Goal: Task Accomplishment & Management: Use online tool/utility

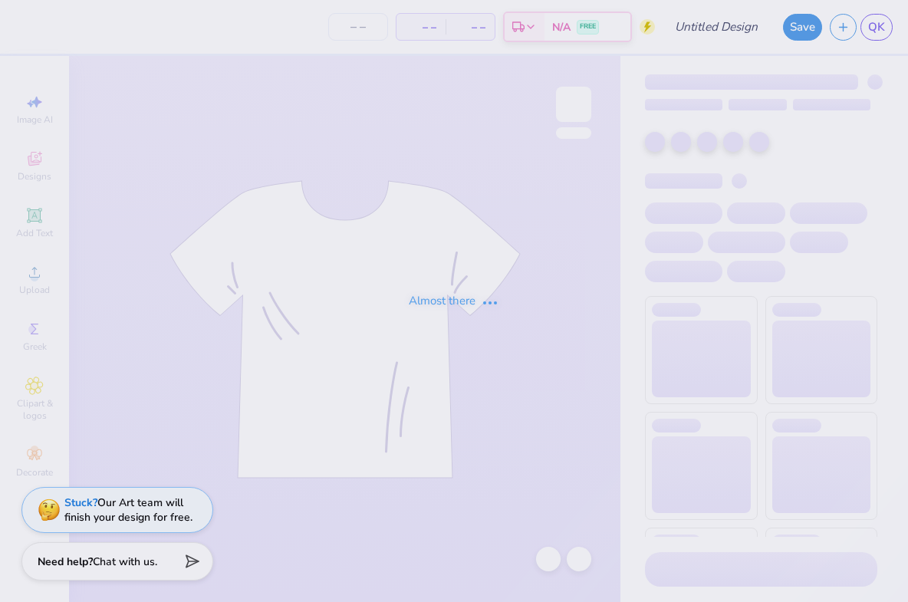
type input "air balloon sweats"
type input "50"
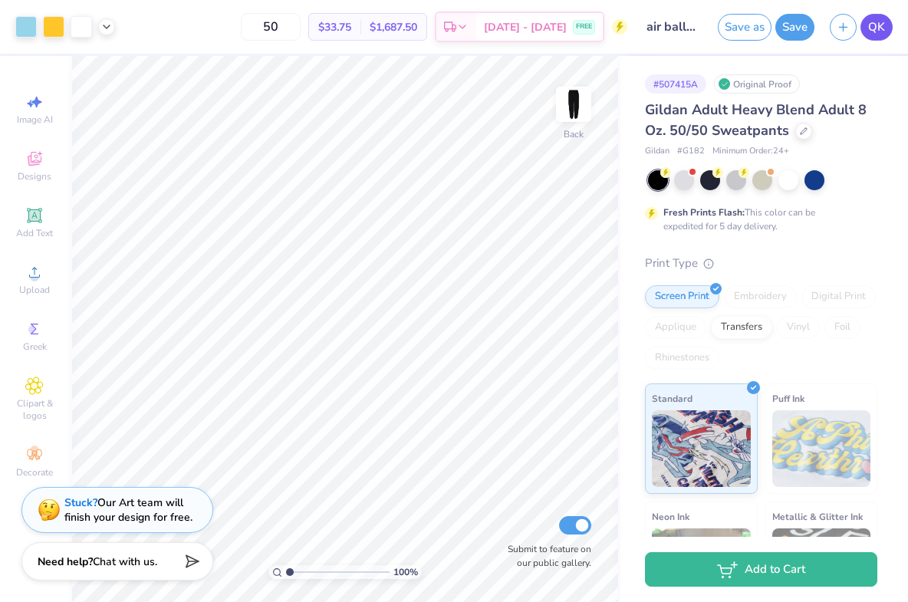
click at [875, 38] on link "QK" at bounding box center [876, 27] width 32 height 27
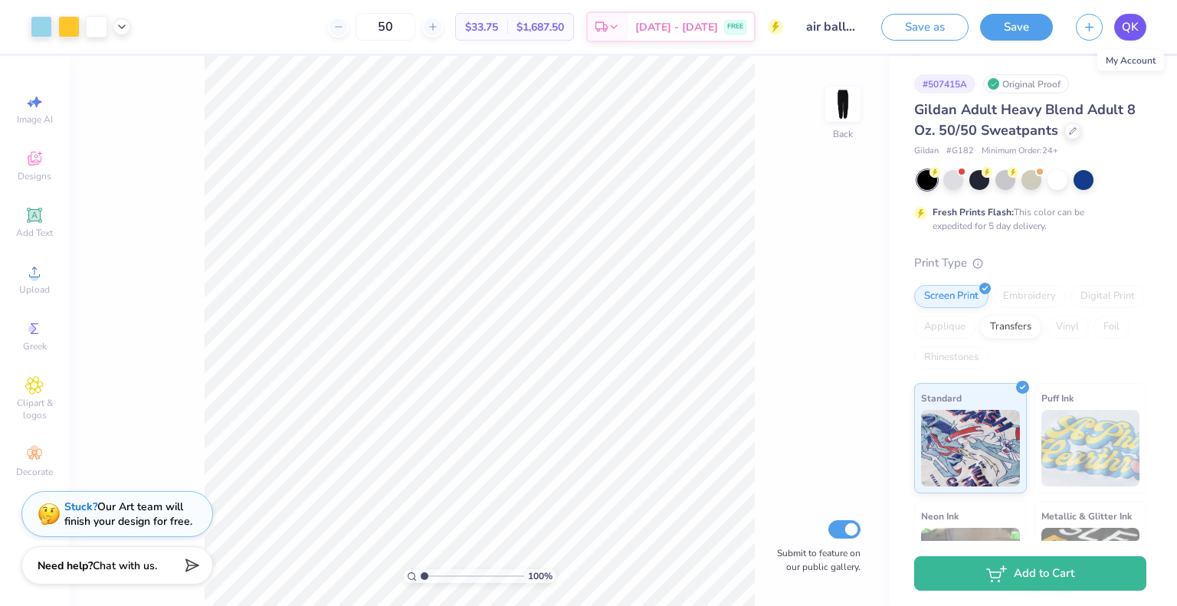
click at [907, 34] on span "QK" at bounding box center [1130, 27] width 17 height 18
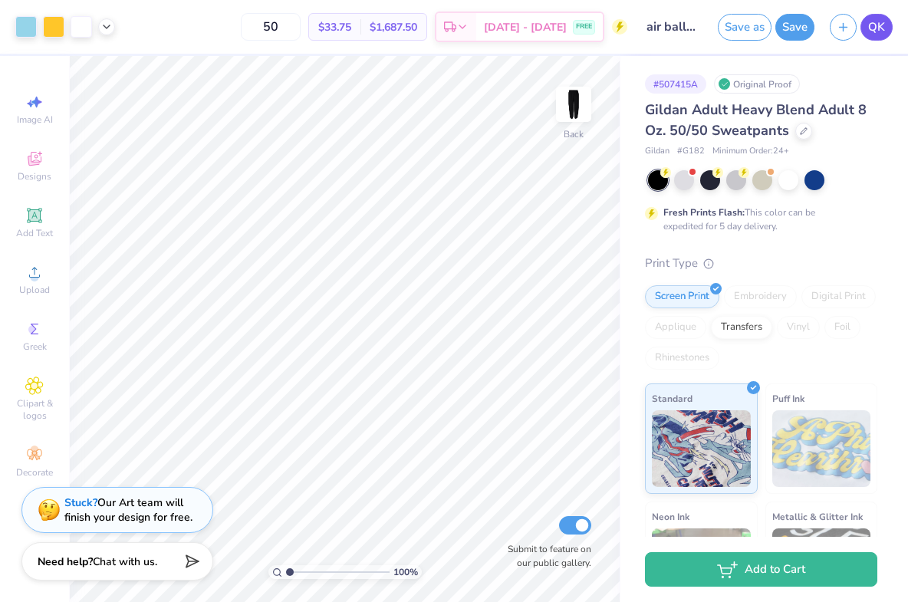
click at [881, 34] on span "QK" at bounding box center [876, 27] width 17 height 18
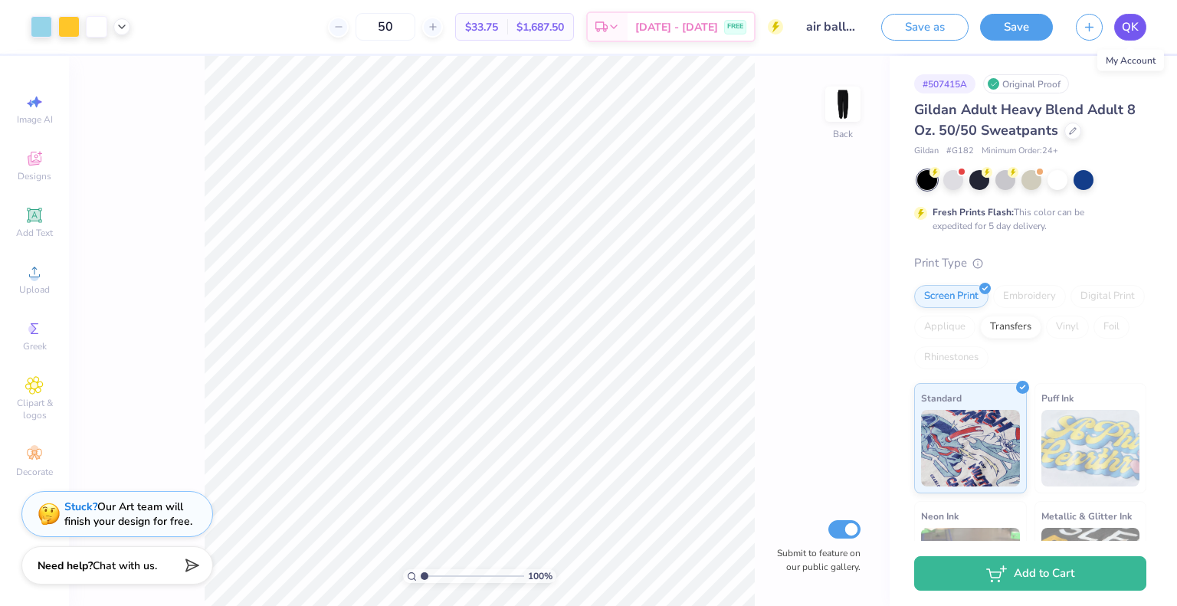
click at [907, 25] on span "QK" at bounding box center [1130, 27] width 17 height 18
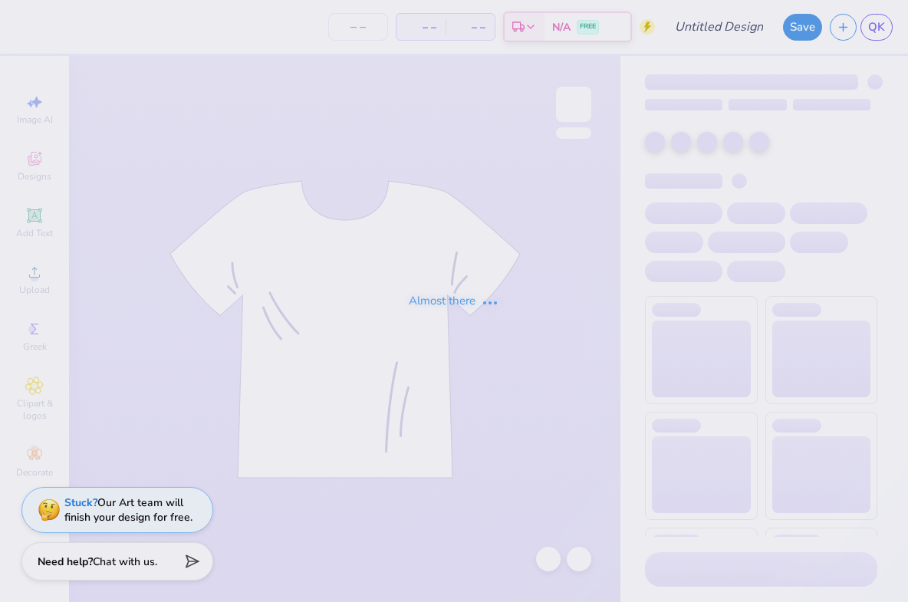
type input "shirt 6"
type input "30"
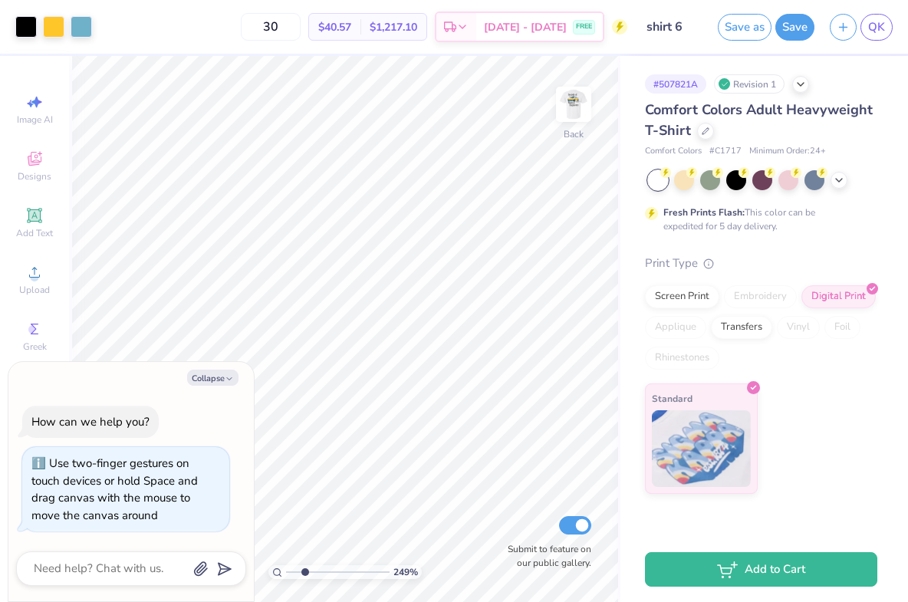
type input "2.86"
type textarea "x"
type input "2.97"
type textarea "x"
type input "1"
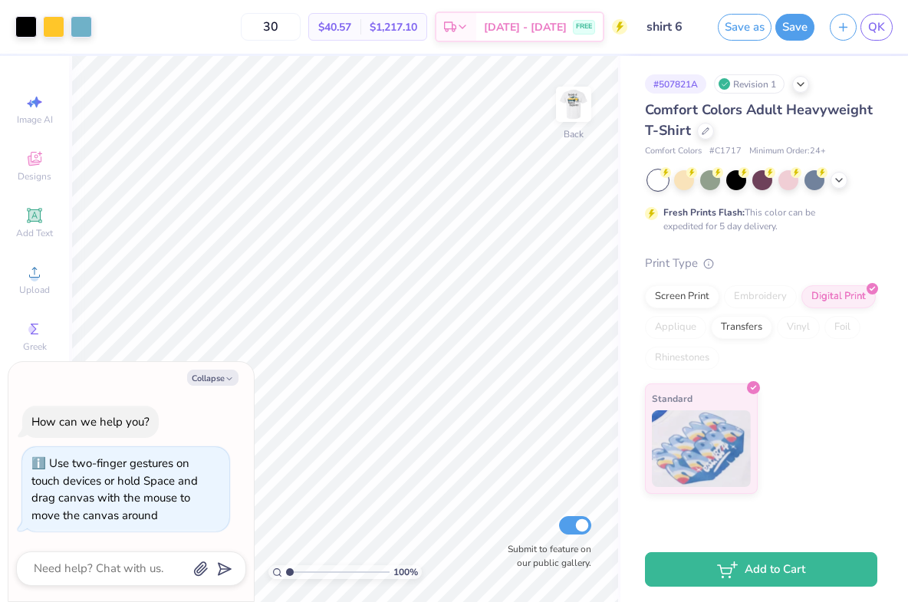
drag, startPoint x: 288, startPoint y: 570, endPoint x: 264, endPoint y: 571, distance: 24.6
click at [286, 571] on input "range" at bounding box center [337, 572] width 103 height 14
click at [211, 381] on button "Collapse" at bounding box center [212, 377] width 51 height 16
type textarea "x"
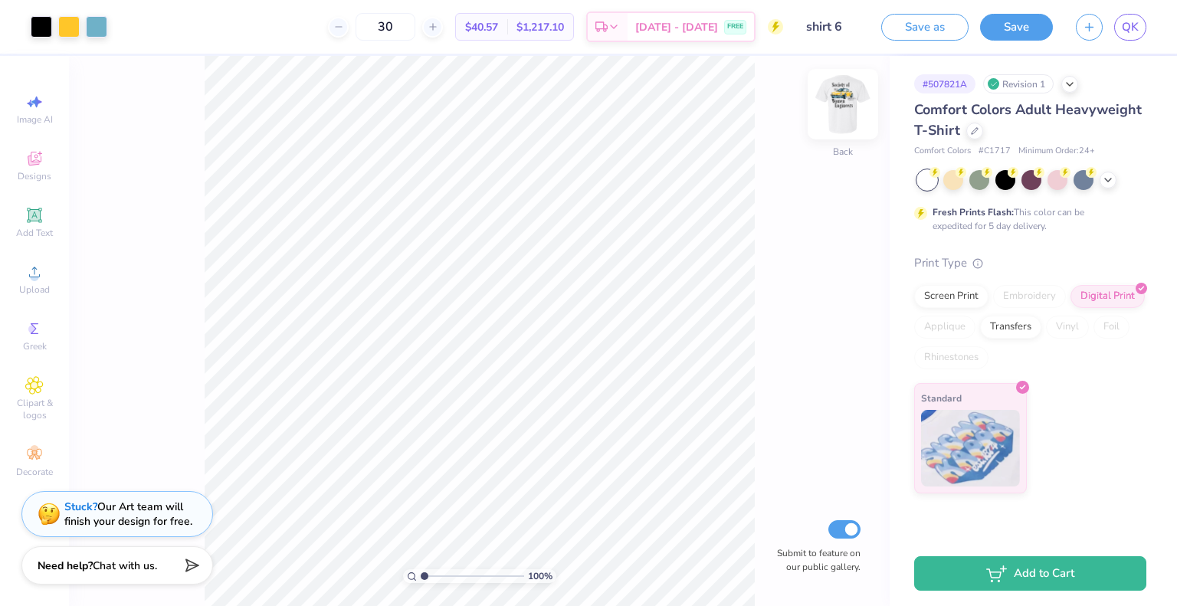
click at [840, 110] on img at bounding box center [843, 104] width 61 height 61
click at [907, 32] on link "QK" at bounding box center [1131, 27] width 32 height 27
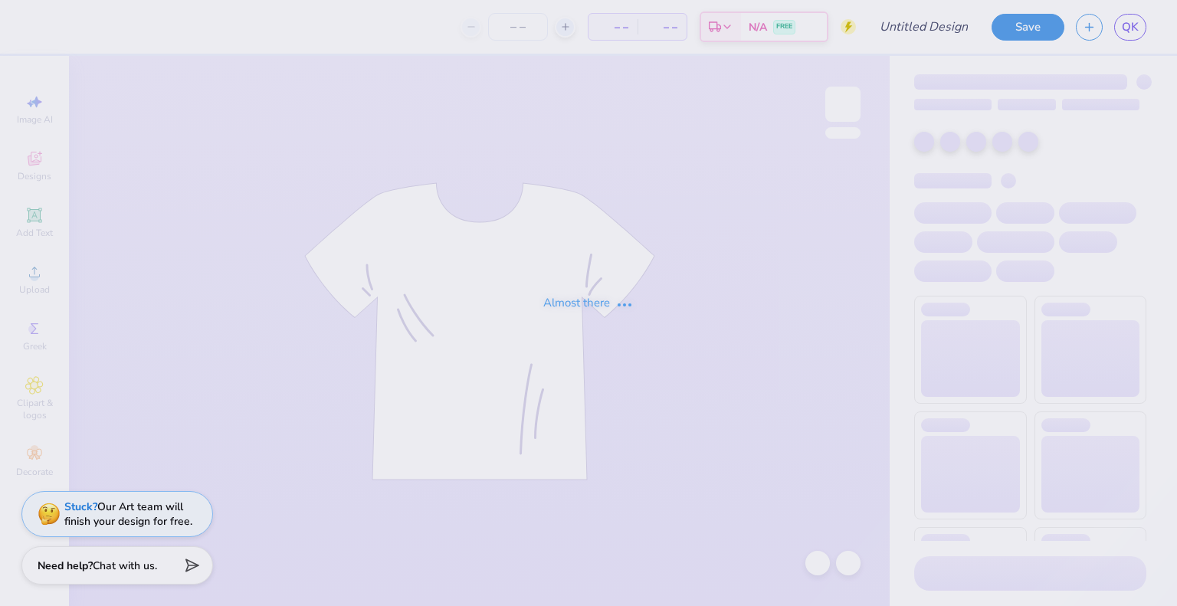
type input "shirt 6"
type input "30"
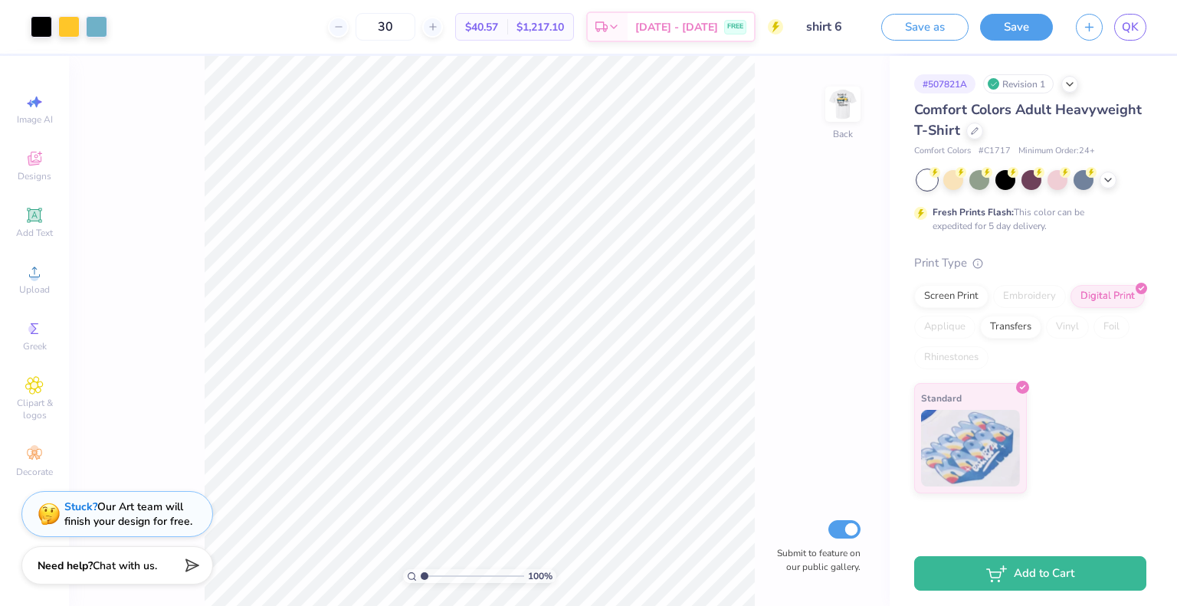
click at [844, 117] on img at bounding box center [843, 104] width 31 height 31
click at [1133, 27] on span "QK" at bounding box center [1130, 27] width 17 height 18
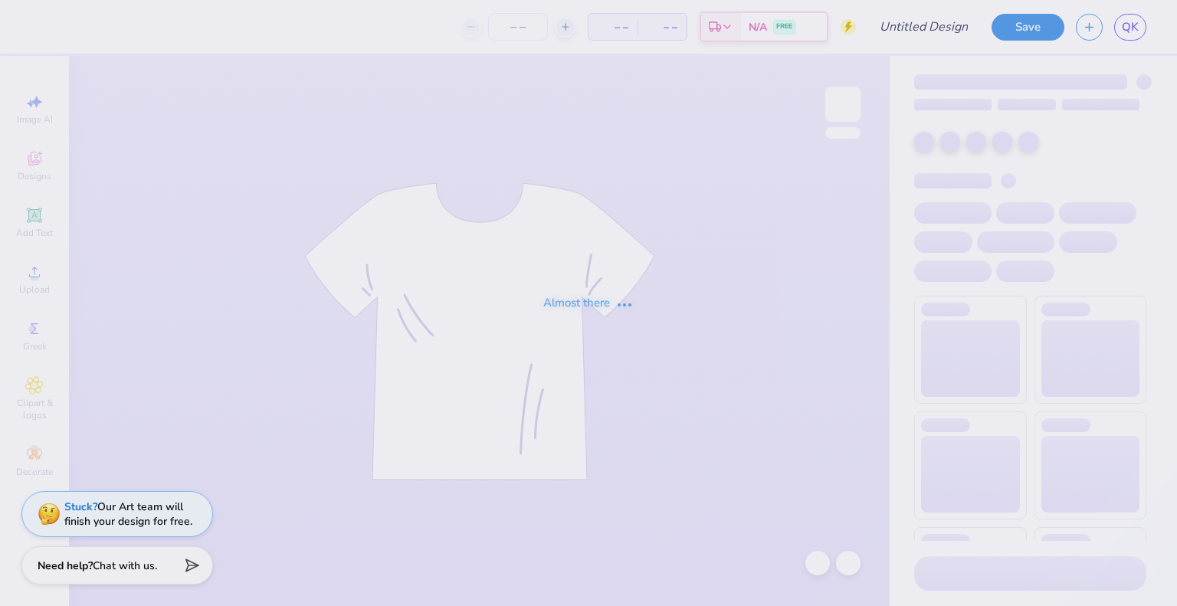
type input "air balloon hoodie"
type input "100"
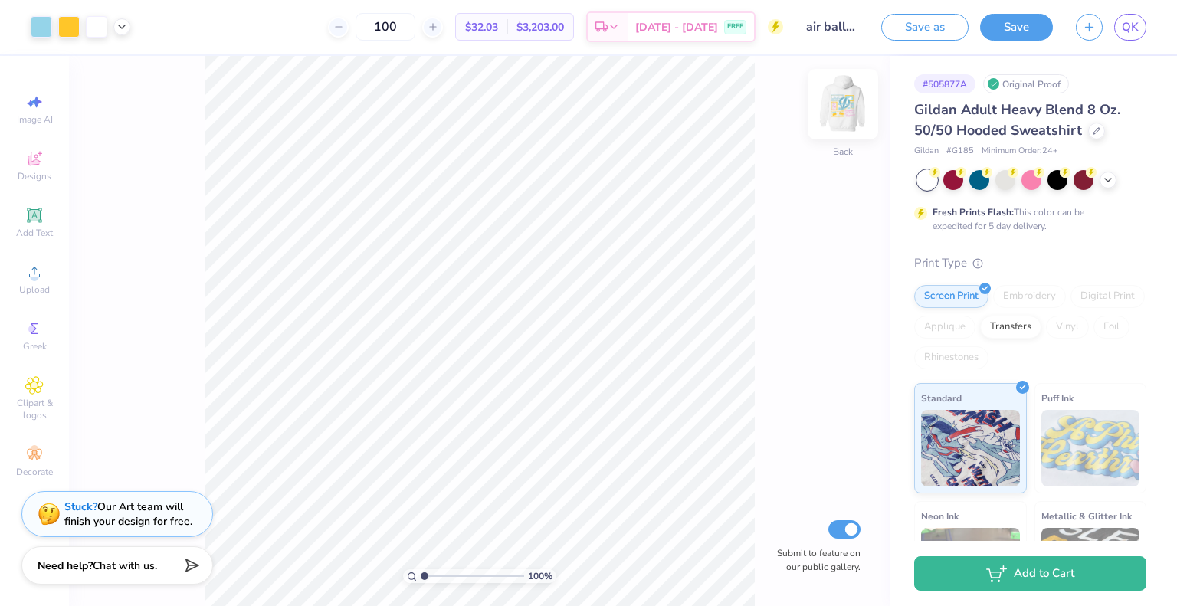
click at [851, 108] on img at bounding box center [843, 104] width 61 height 61
click at [1094, 132] on icon at bounding box center [1097, 129] width 6 height 6
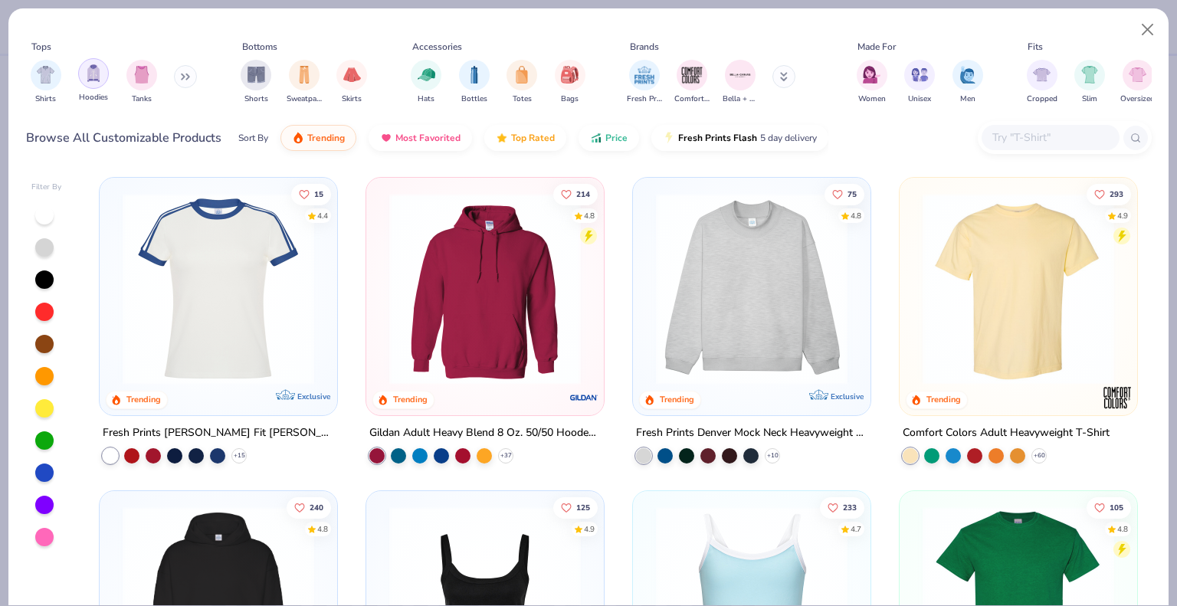
click at [91, 77] on img "filter for Hoodies" at bounding box center [93, 73] width 17 height 18
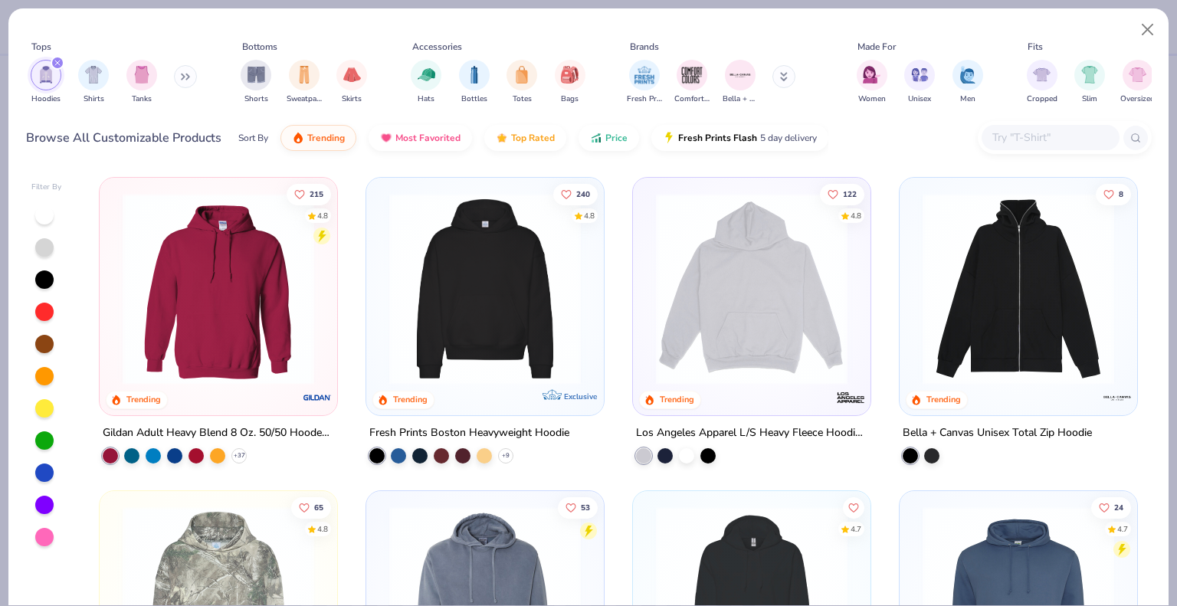
click at [452, 344] on img at bounding box center [485, 289] width 207 height 192
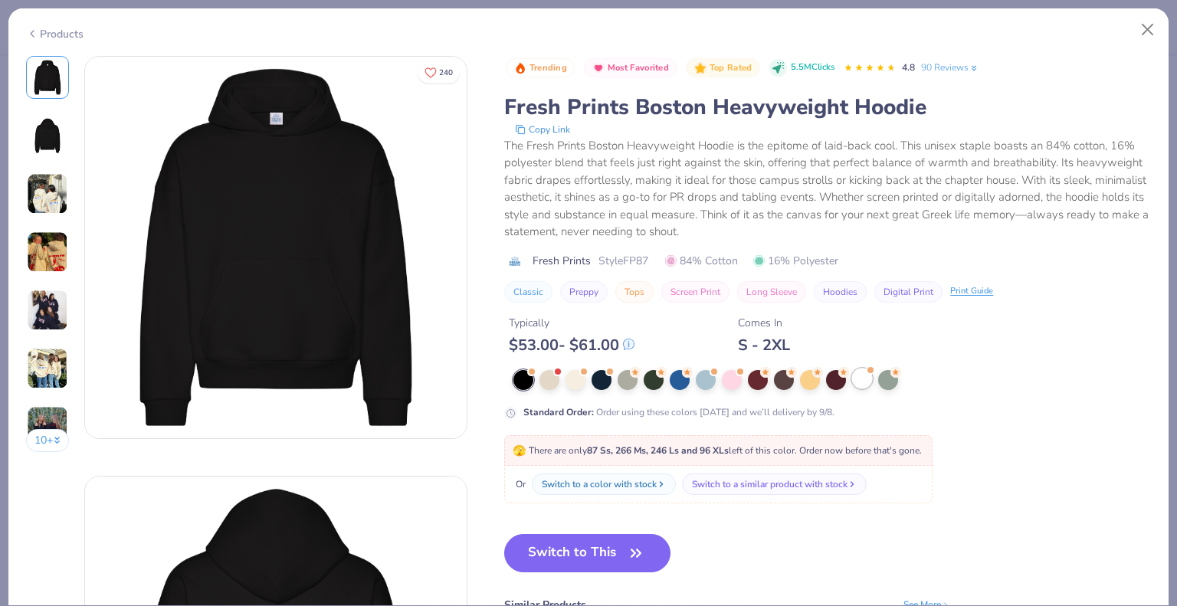
click at [865, 381] on div at bounding box center [862, 379] width 20 height 20
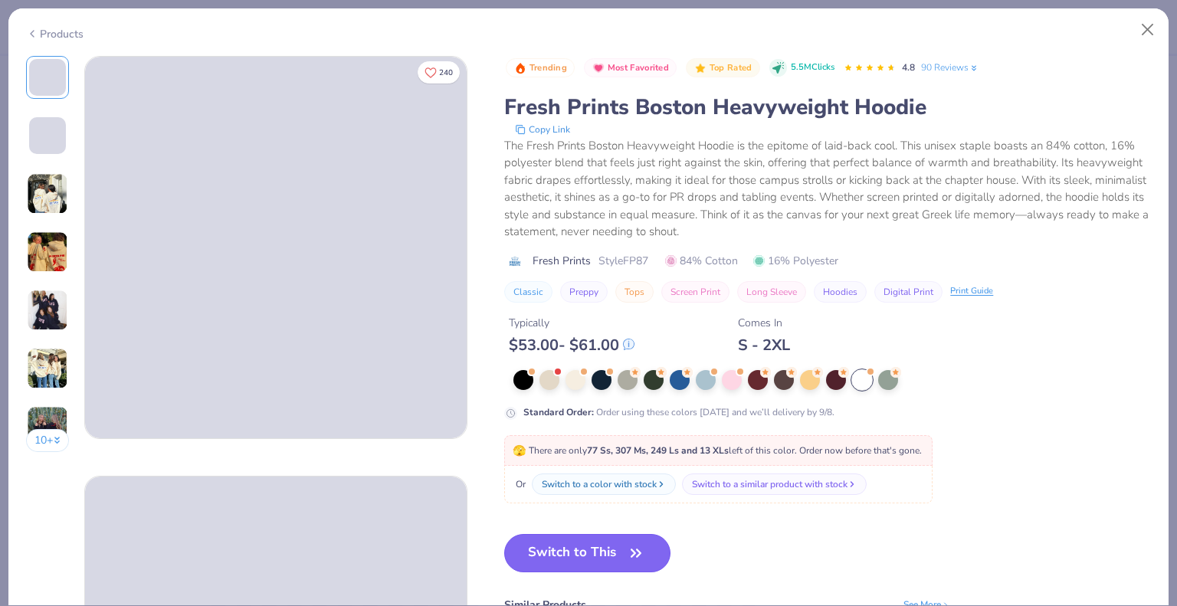
click at [561, 553] on button "Switch to This" at bounding box center [587, 553] width 166 height 38
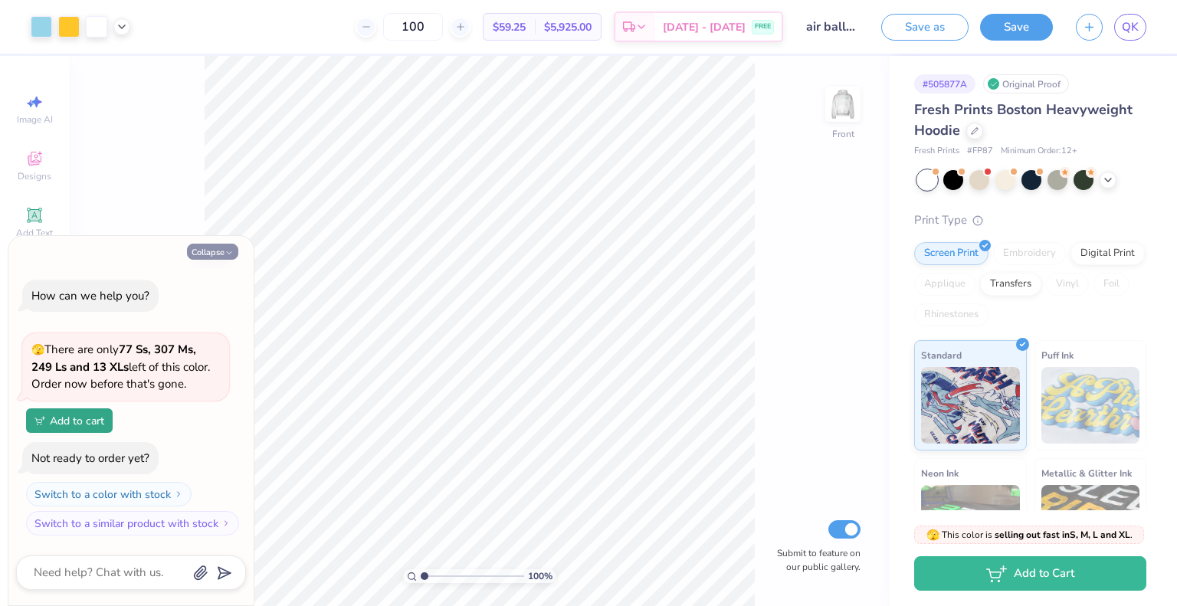
click at [204, 254] on button "Collapse" at bounding box center [212, 252] width 51 height 16
type textarea "x"
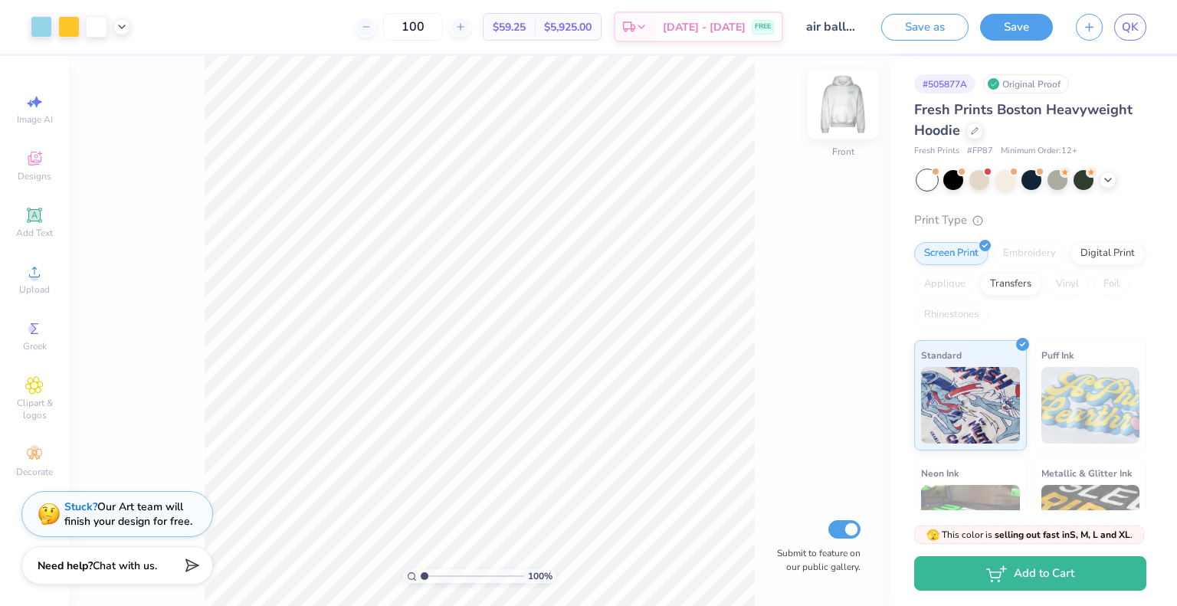
click at [842, 106] on img at bounding box center [843, 104] width 61 height 61
click at [974, 133] on div at bounding box center [975, 129] width 17 height 17
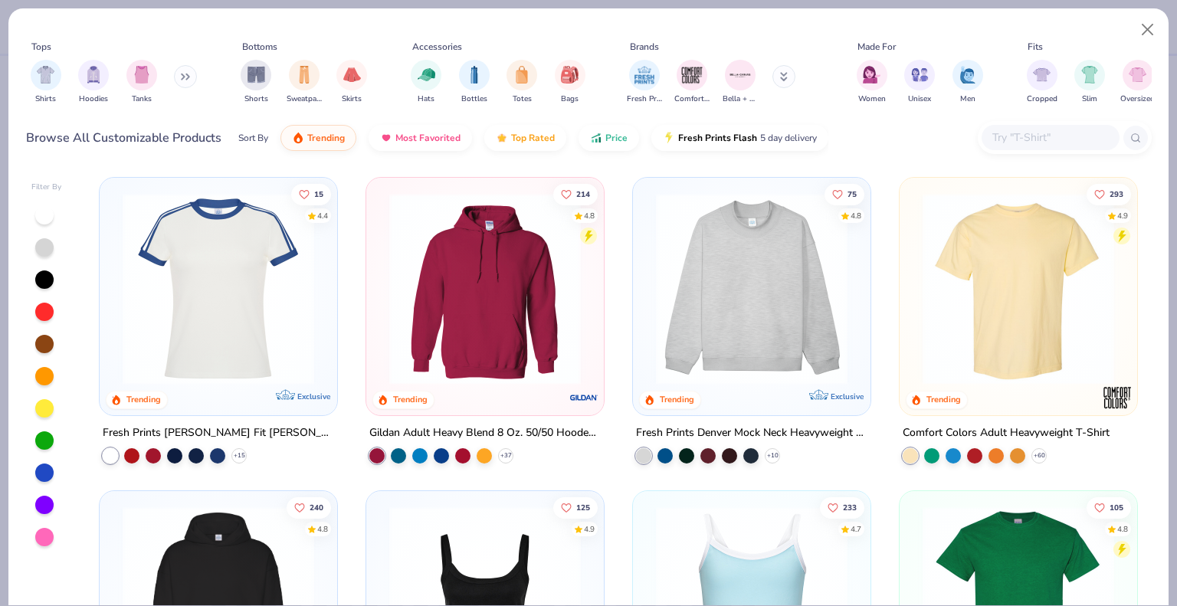
click at [445, 277] on img at bounding box center [485, 289] width 207 height 192
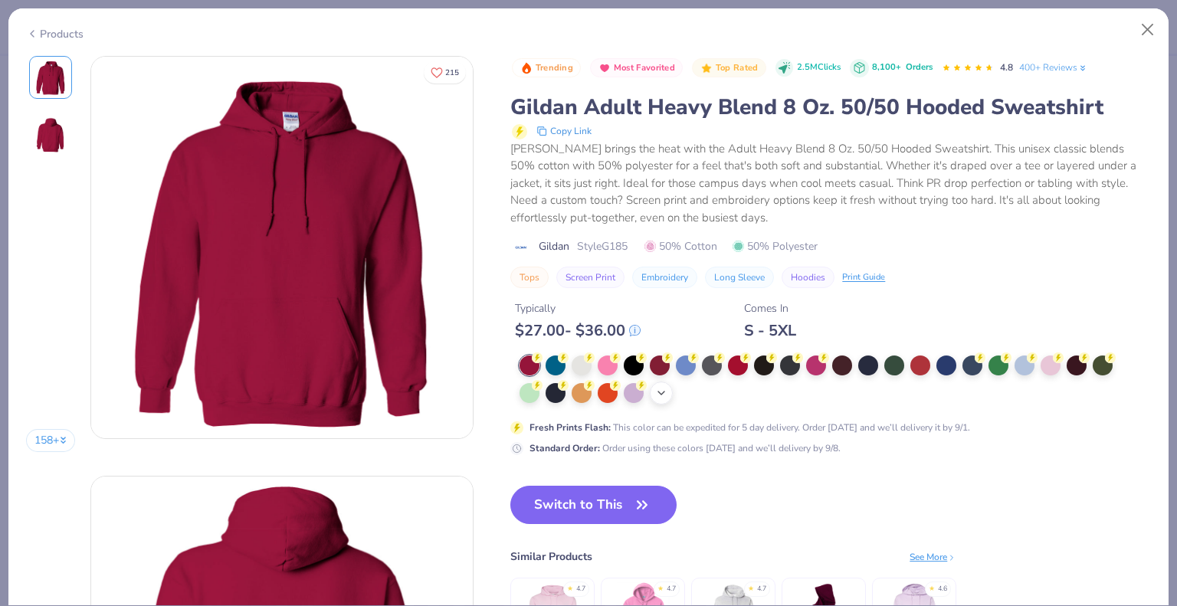
click at [657, 392] on icon at bounding box center [661, 393] width 12 height 12
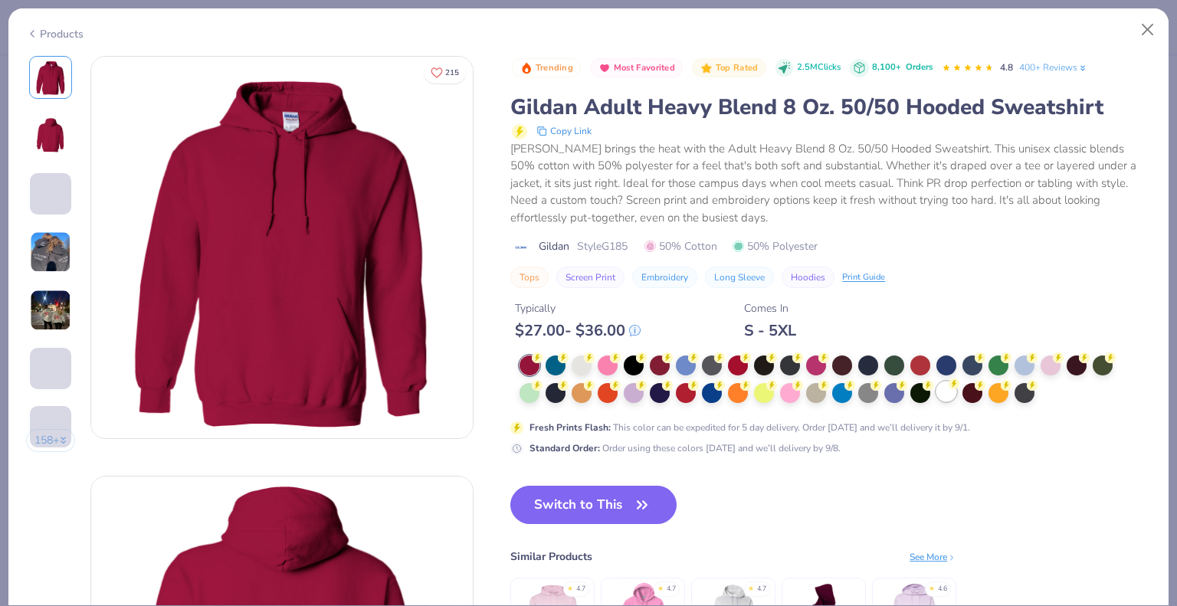
click at [941, 393] on div at bounding box center [947, 392] width 20 height 20
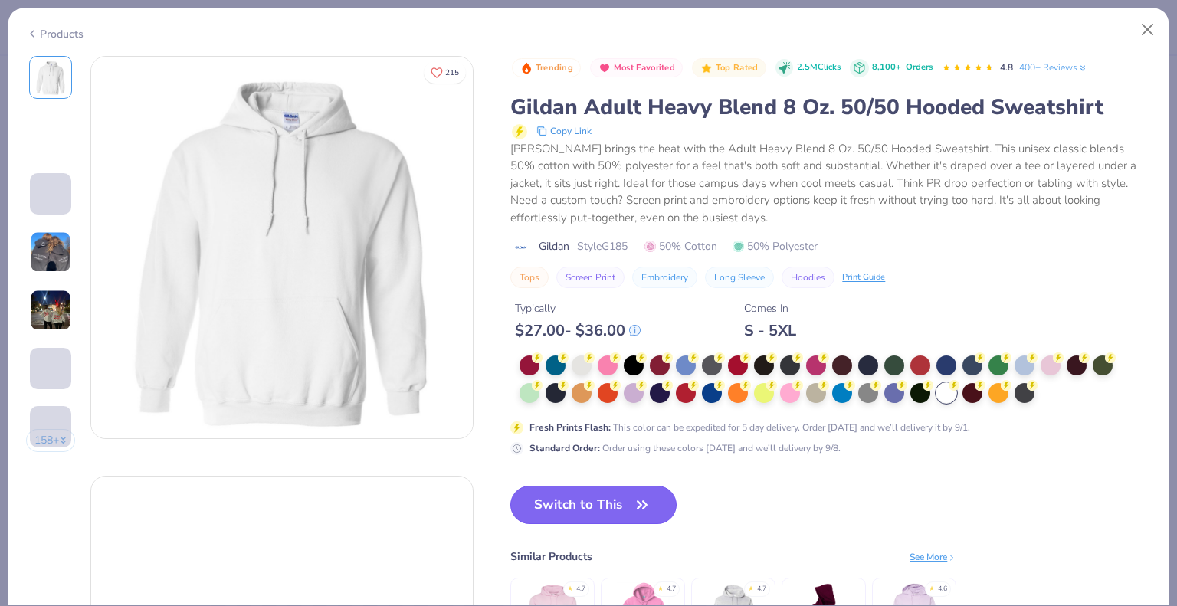
click at [545, 494] on button "Switch to This" at bounding box center [594, 505] width 166 height 38
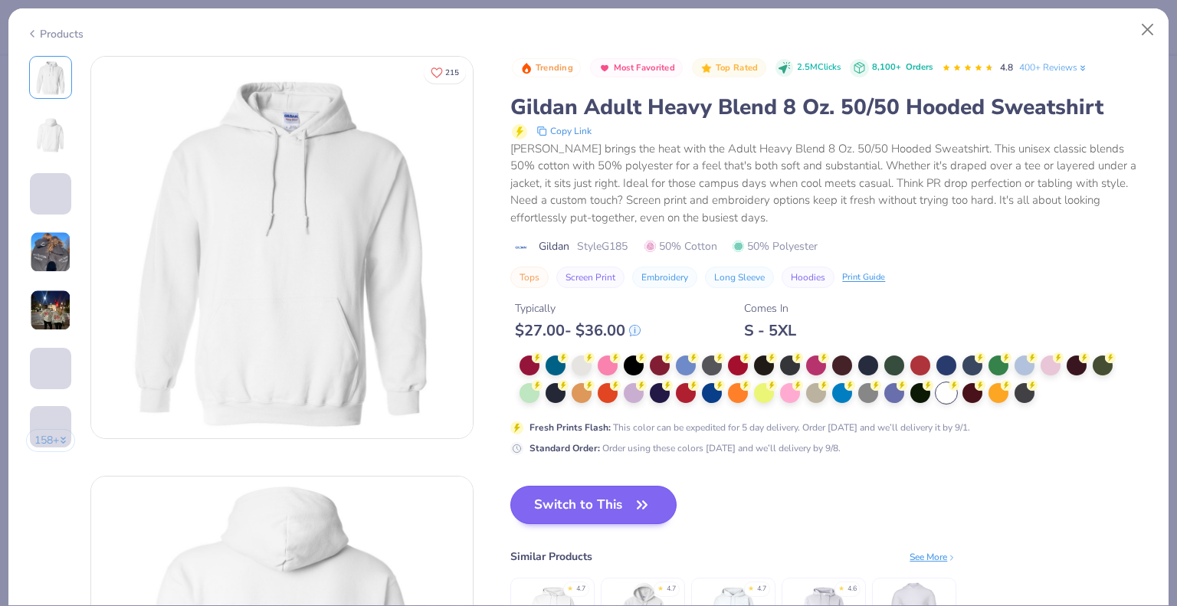
click at [545, 494] on button "Switch to This" at bounding box center [594, 505] width 166 height 38
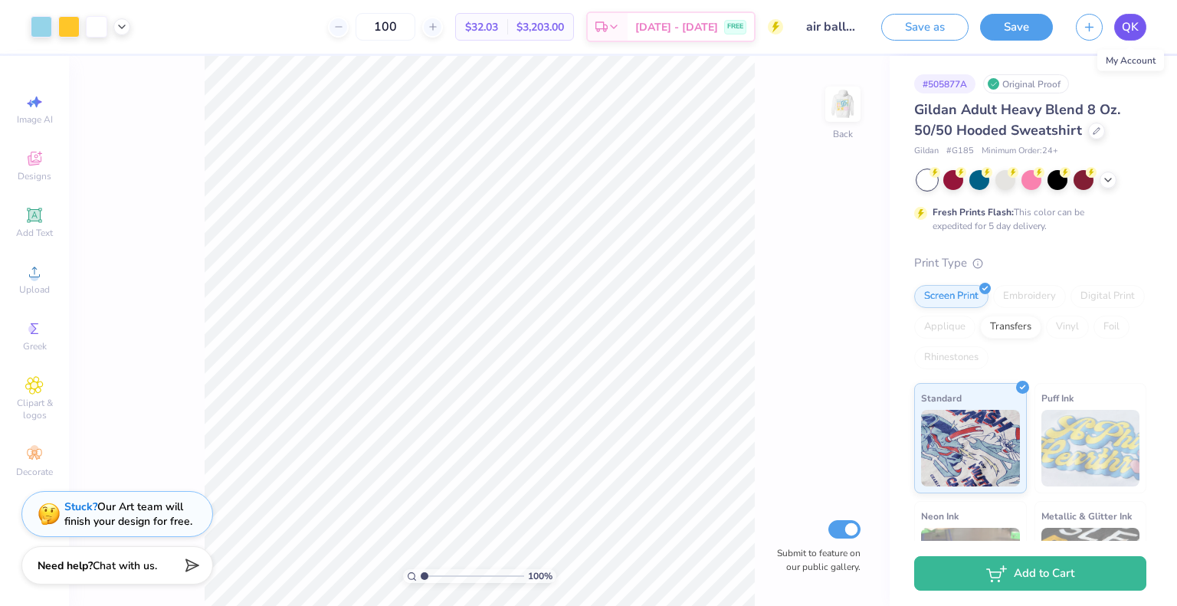
click at [1141, 27] on link "QK" at bounding box center [1131, 27] width 32 height 27
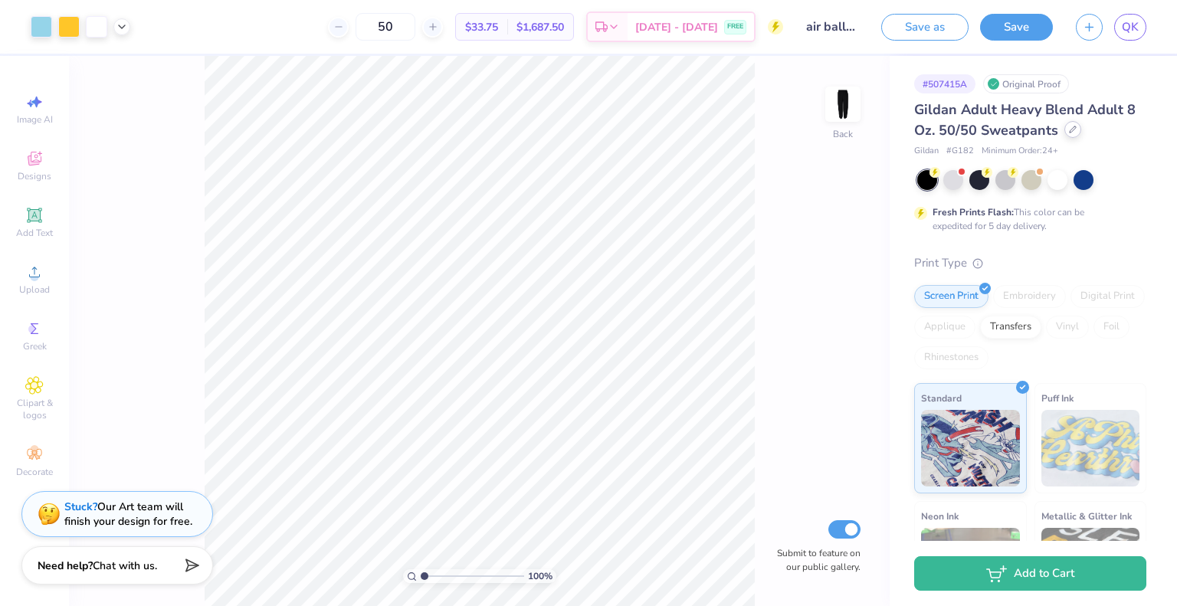
click at [1069, 135] on div at bounding box center [1073, 129] width 17 height 17
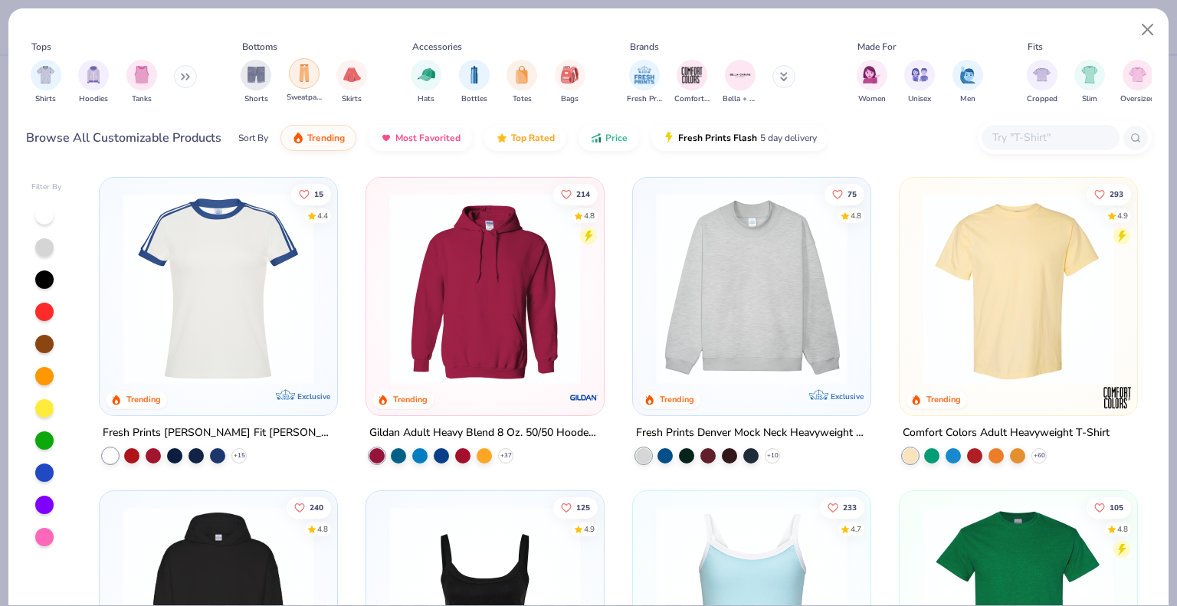
click at [307, 77] on img "filter for Sweatpants" at bounding box center [304, 73] width 17 height 18
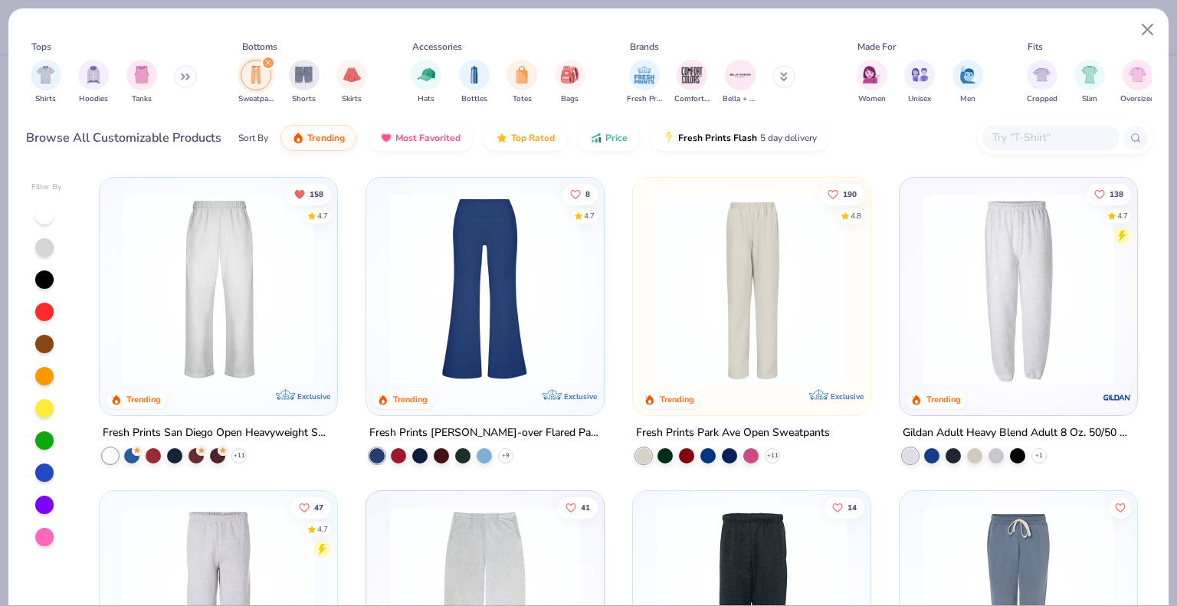
click at [225, 290] on img at bounding box center [218, 289] width 207 height 192
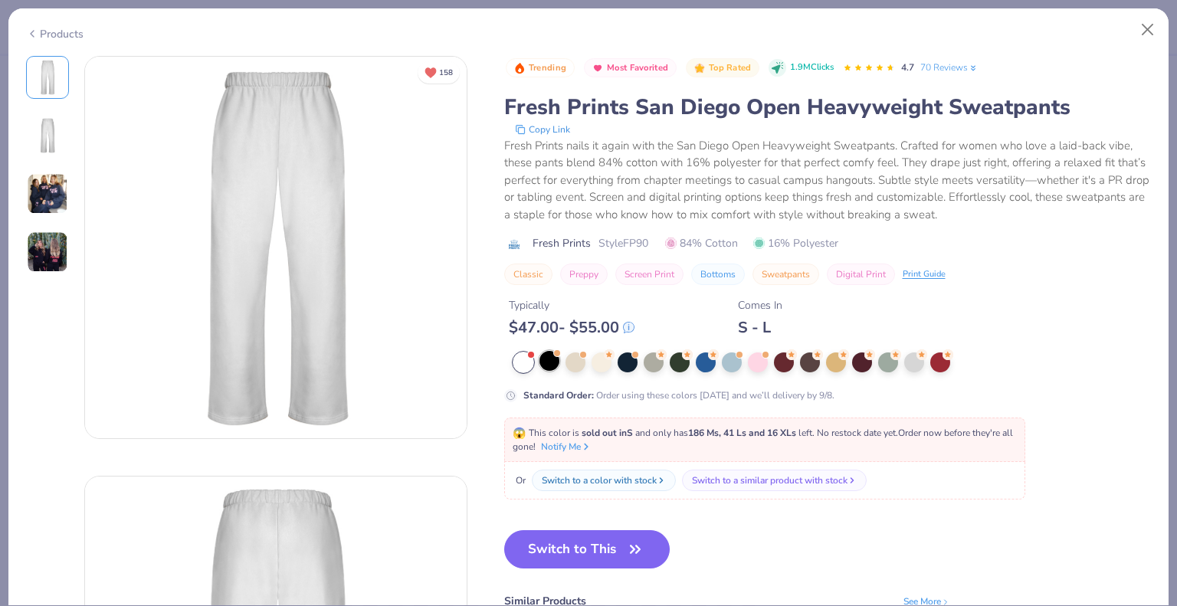
click at [545, 369] on div at bounding box center [550, 361] width 20 height 20
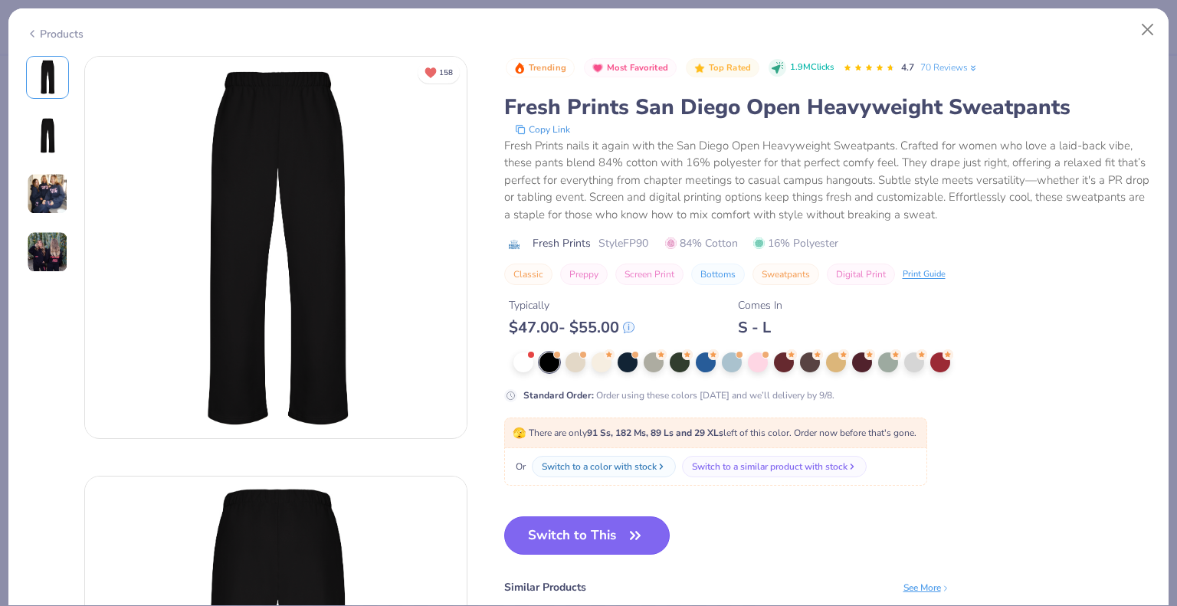
click at [567, 543] on button "Switch to This" at bounding box center [587, 536] width 166 height 38
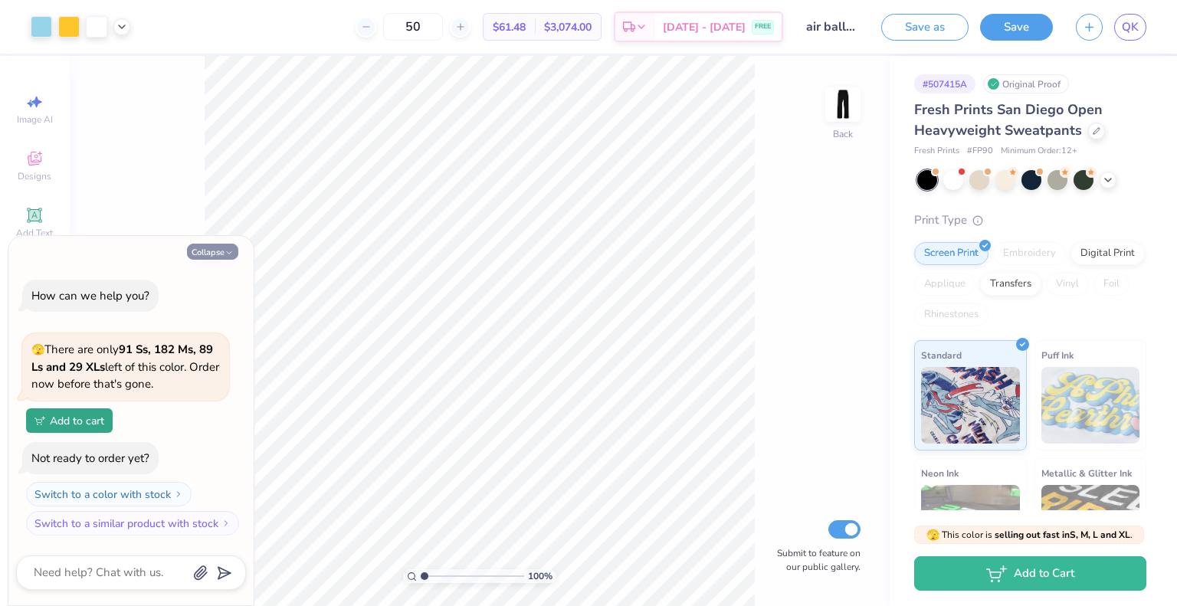
click at [222, 255] on button "Collapse" at bounding box center [212, 252] width 51 height 16
type textarea "x"
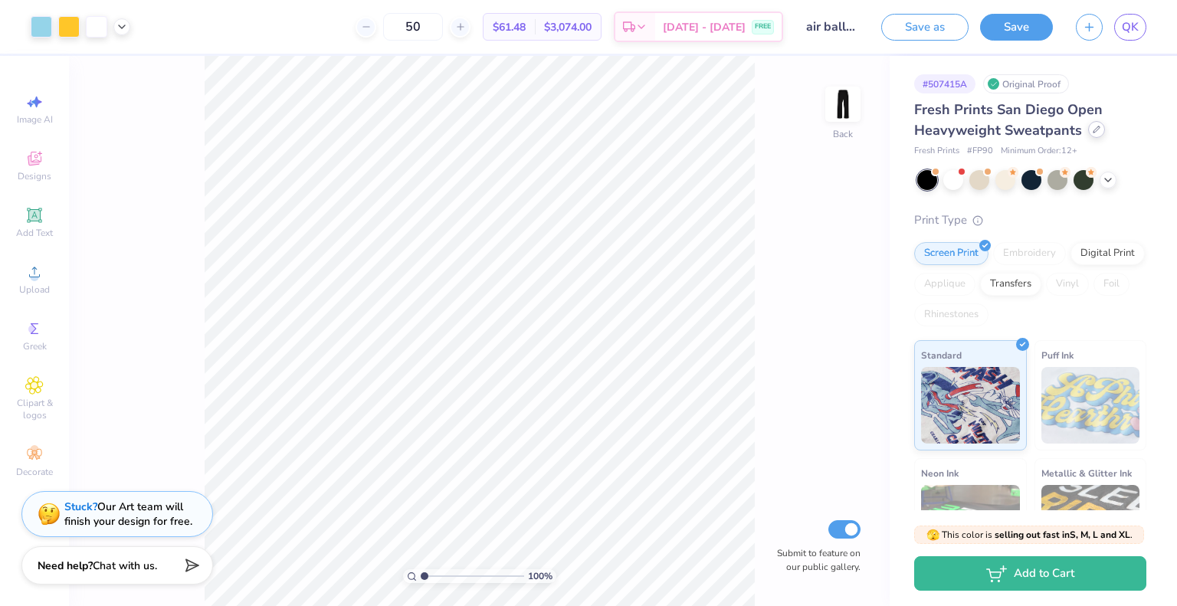
click at [1094, 131] on icon at bounding box center [1097, 129] width 6 height 6
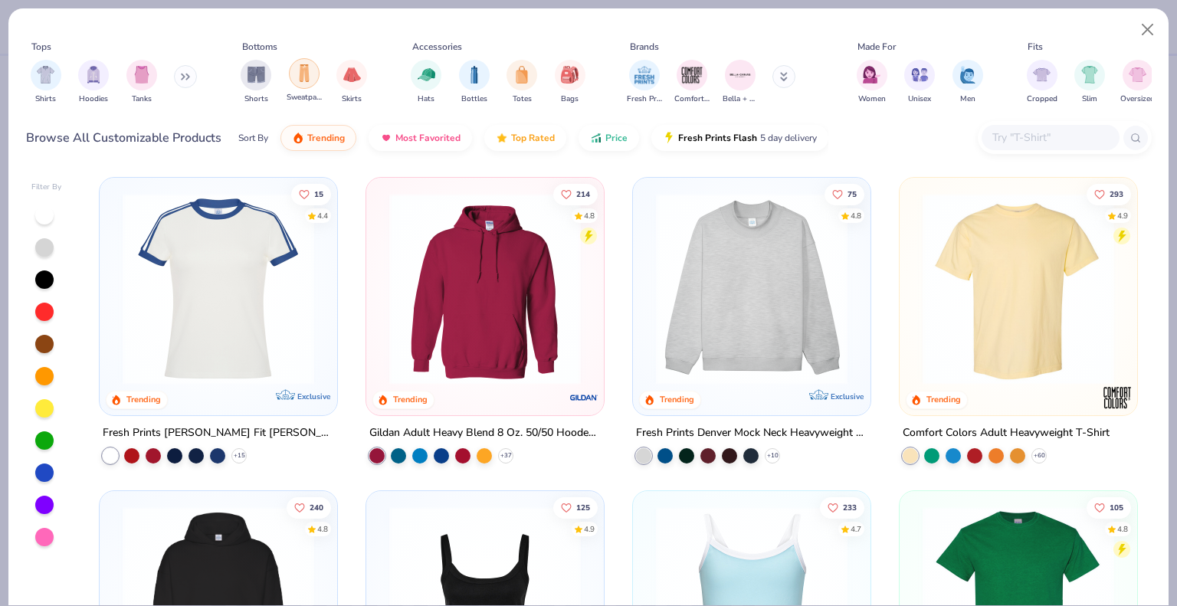
click at [310, 82] on img "filter for Sweatpants" at bounding box center [304, 73] width 17 height 18
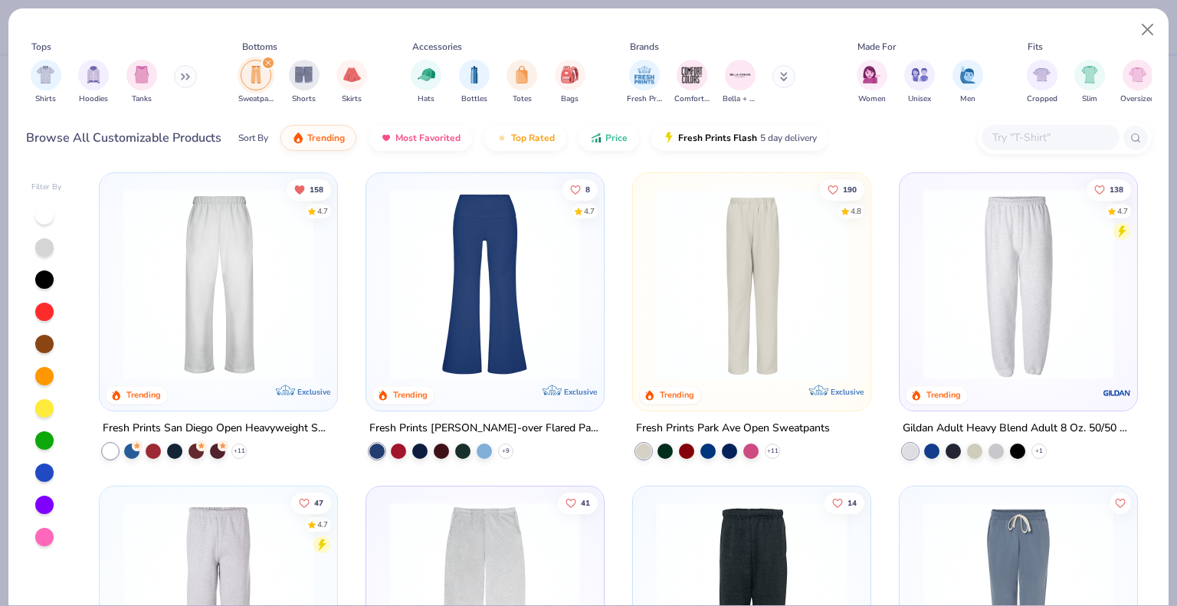
scroll to position [2, 0]
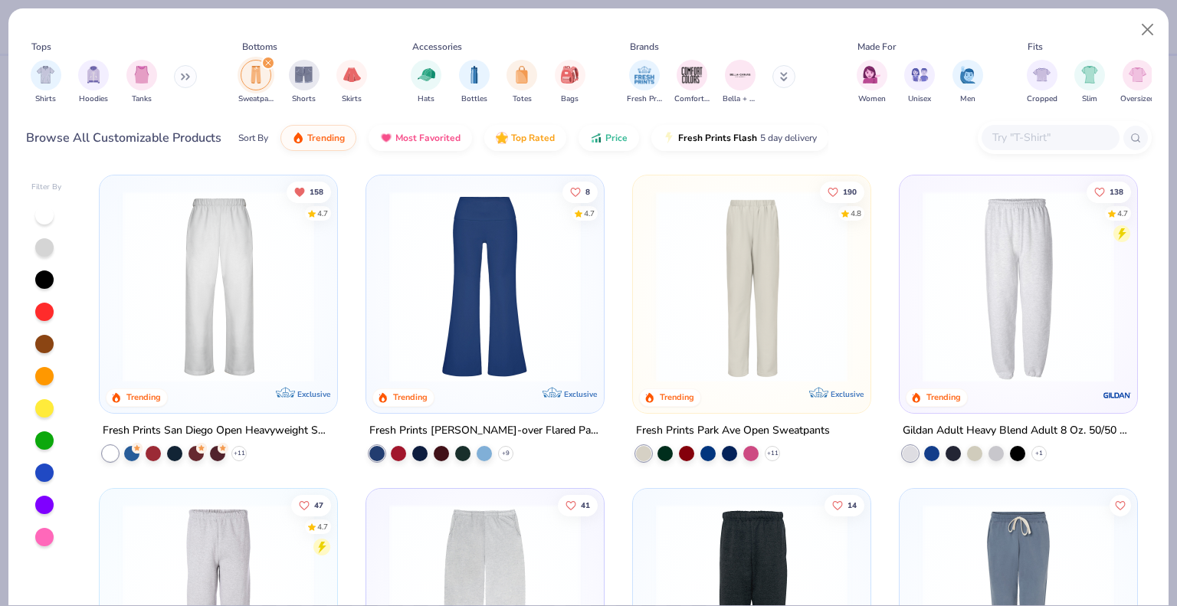
click at [1056, 310] on img at bounding box center [1018, 287] width 207 height 192
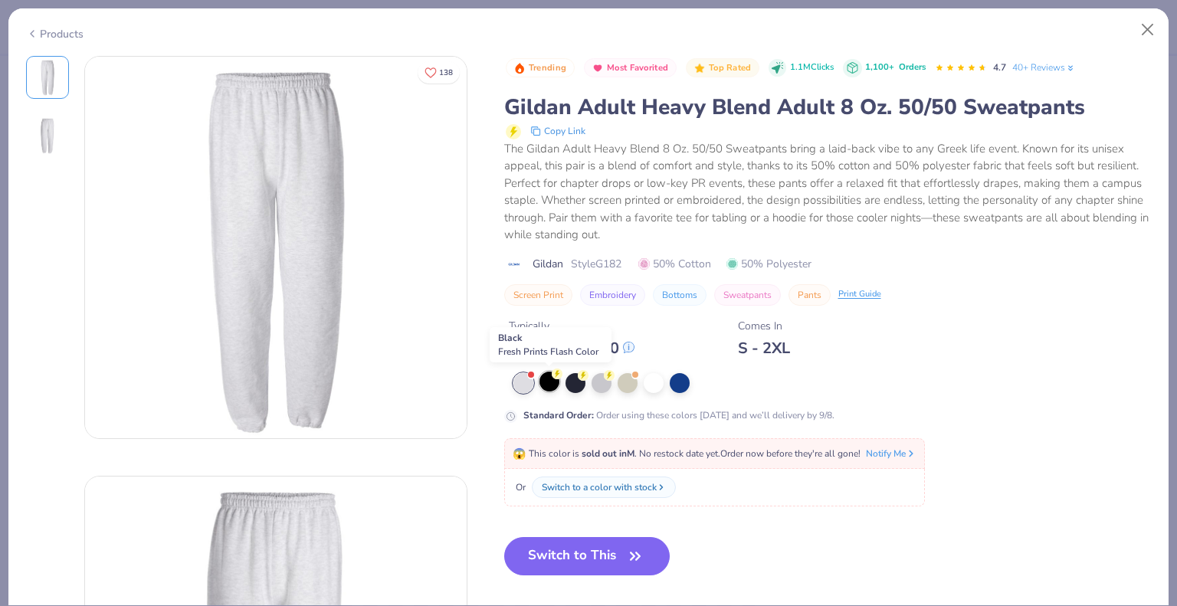
click at [550, 381] on div at bounding box center [550, 382] width 20 height 20
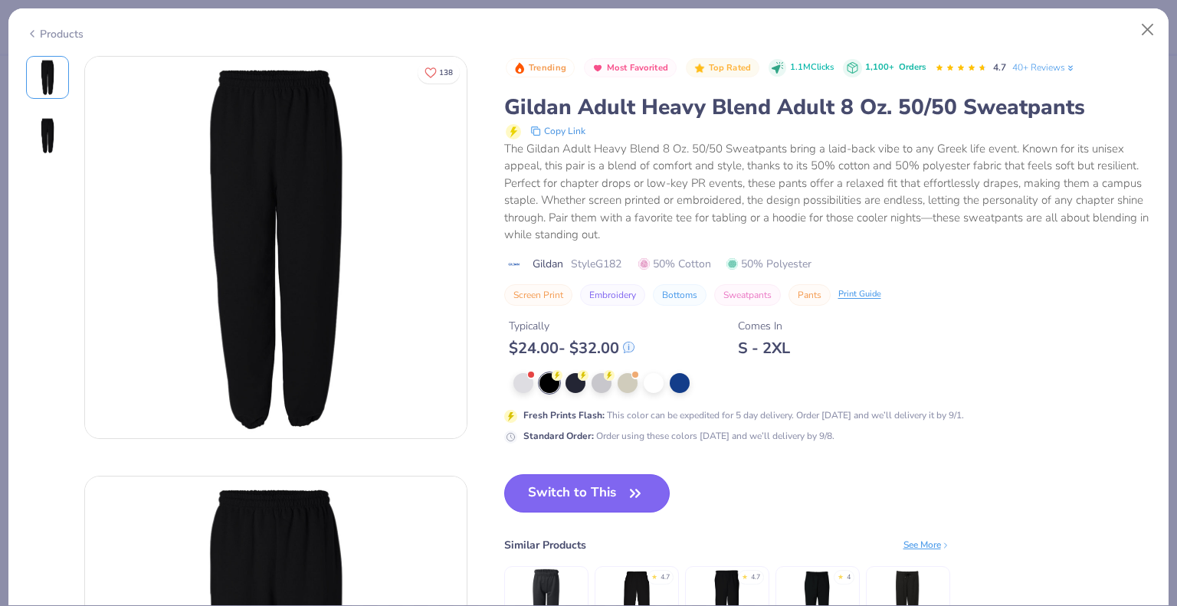
click at [553, 494] on button "Switch to This" at bounding box center [587, 494] width 166 height 38
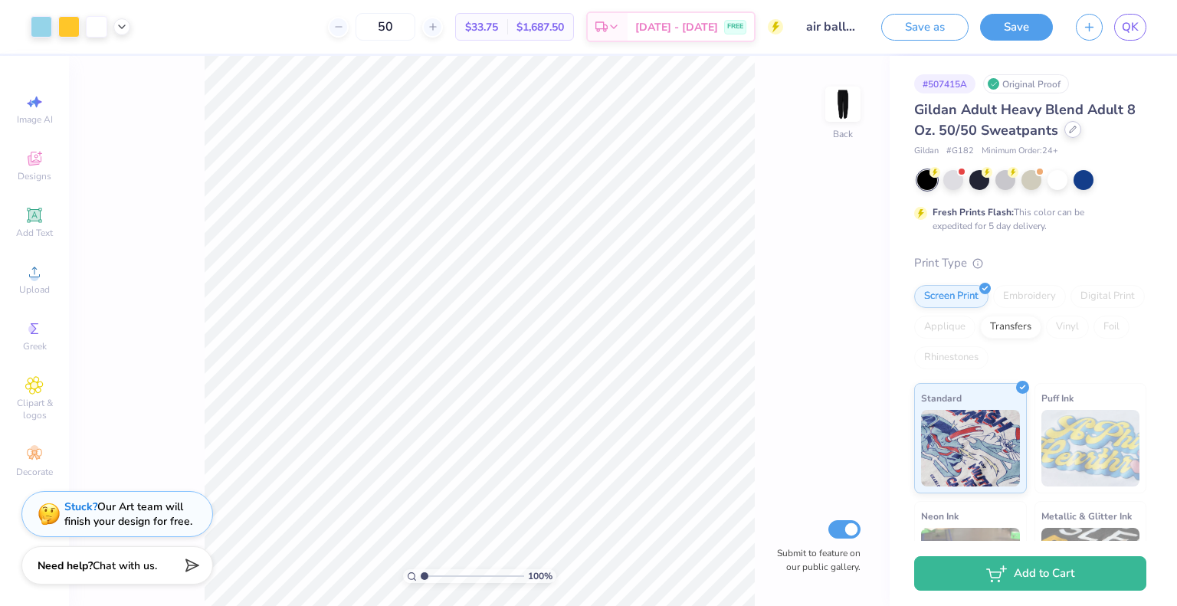
click at [1069, 133] on icon at bounding box center [1073, 130] width 8 height 8
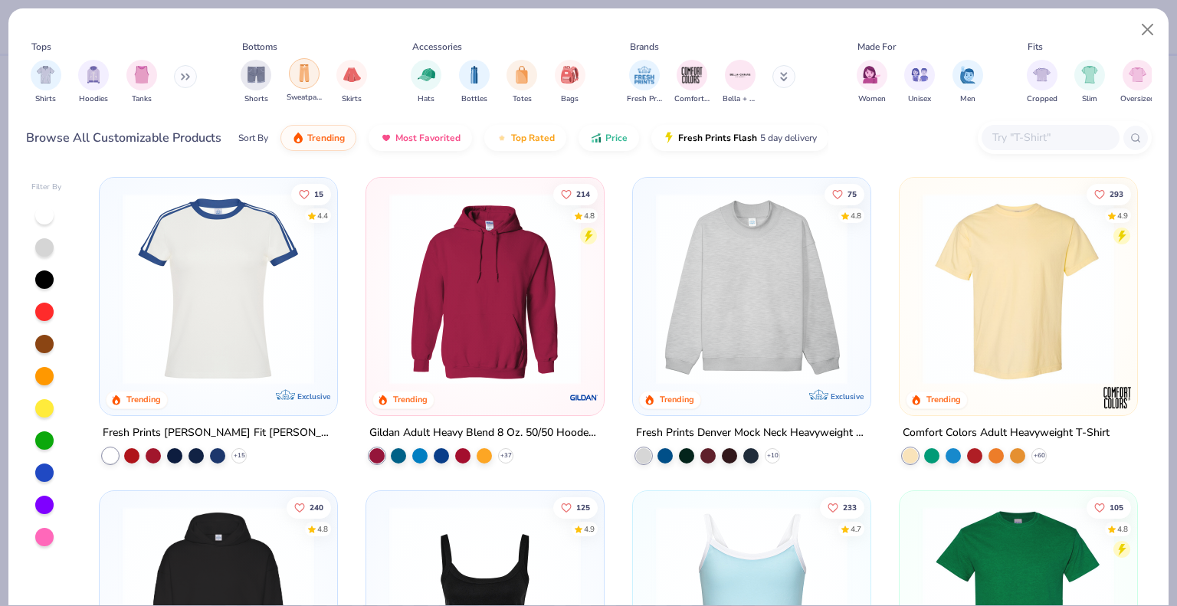
click at [300, 77] on img "filter for Sweatpants" at bounding box center [304, 73] width 17 height 18
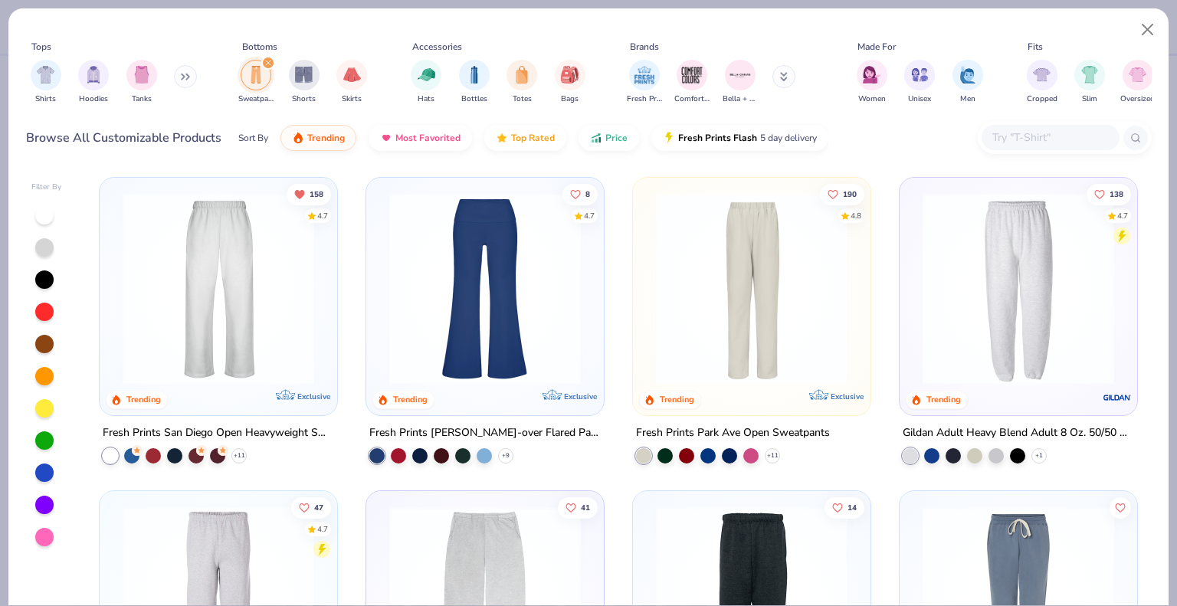
click at [775, 234] on img at bounding box center [752, 289] width 207 height 192
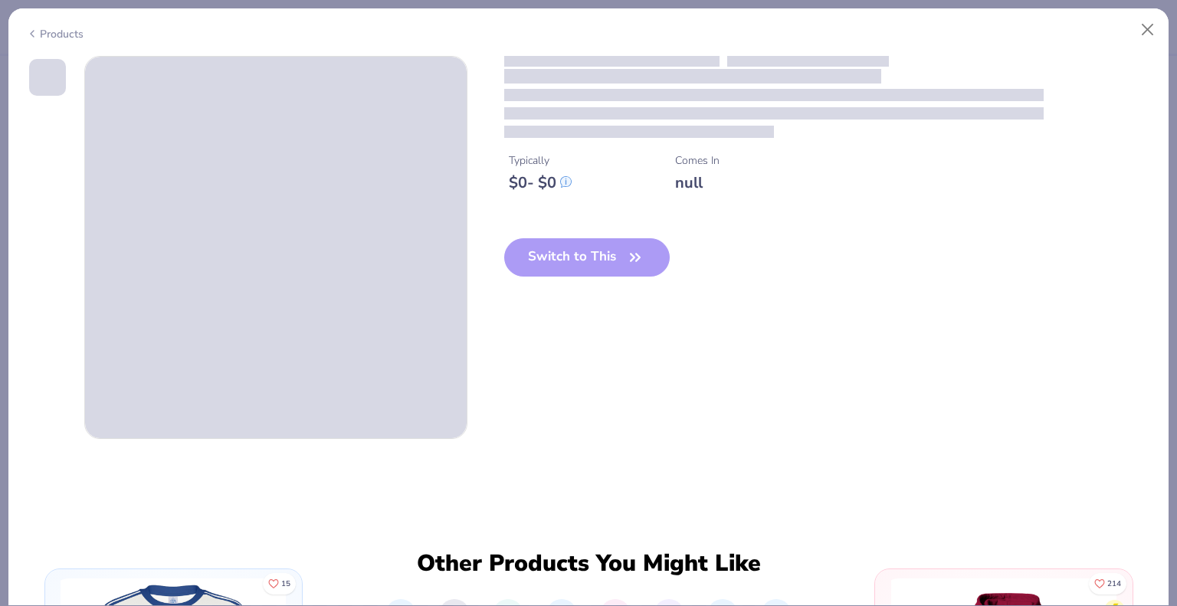
click at [32, 35] on icon at bounding box center [32, 34] width 12 height 18
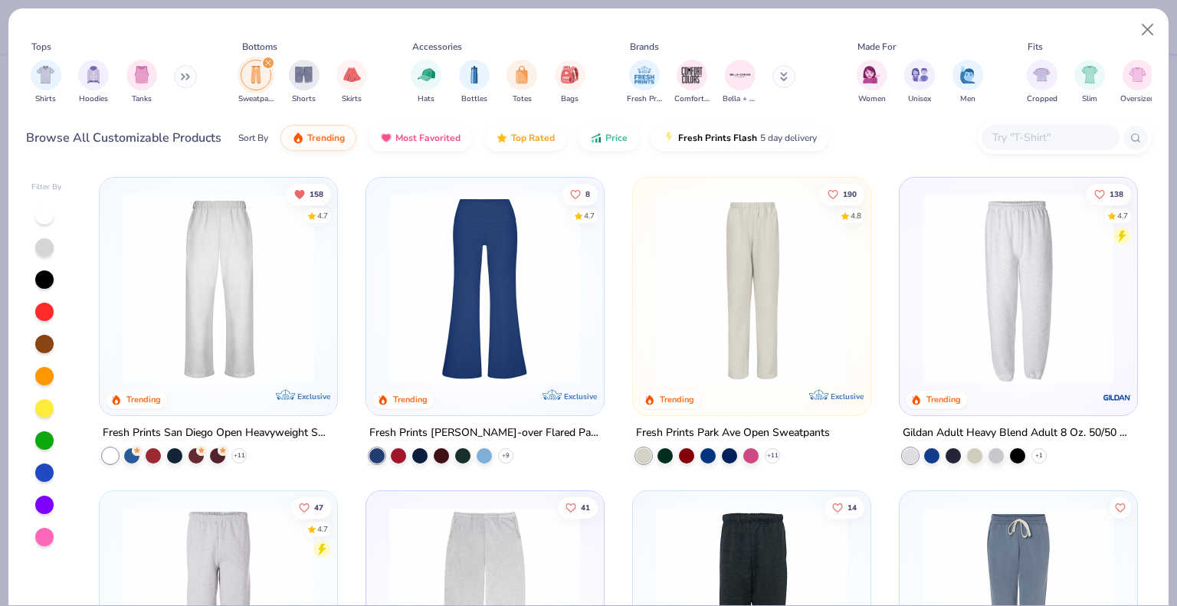
click at [1088, 307] on img at bounding box center [1018, 289] width 207 height 192
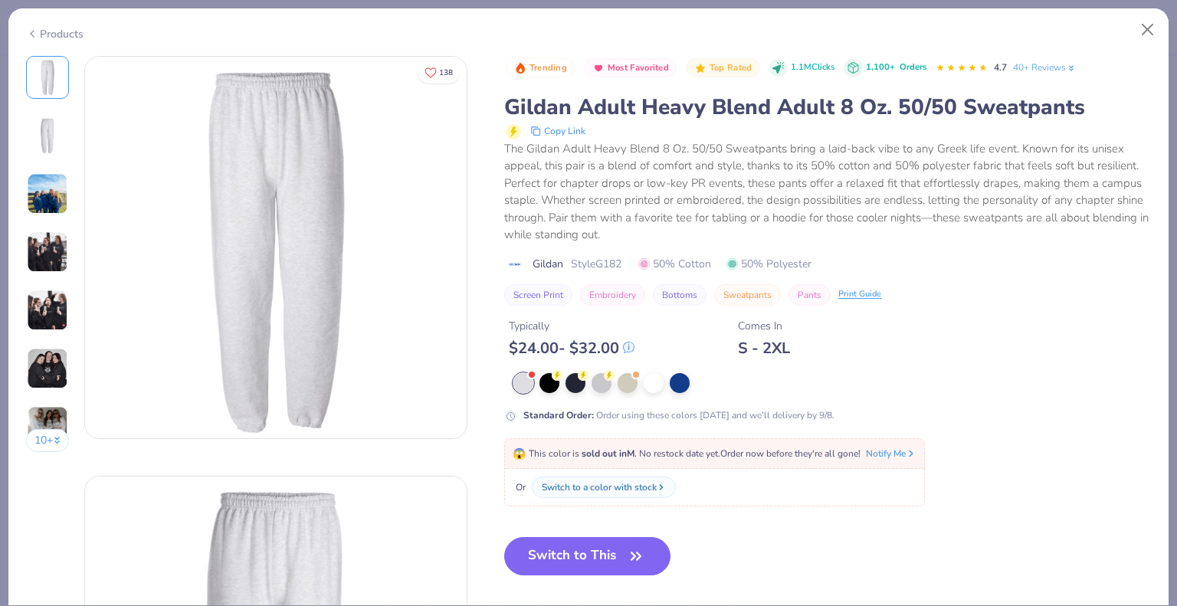
click at [803, 562] on div "Trending Most Favorited Top Rated 1.1M Clicks 1,100+ Orders 4.7 40+ Reviews Gil…" at bounding box center [827, 328] width 647 height 544
click at [1148, 26] on button "Close" at bounding box center [1148, 29] width 29 height 29
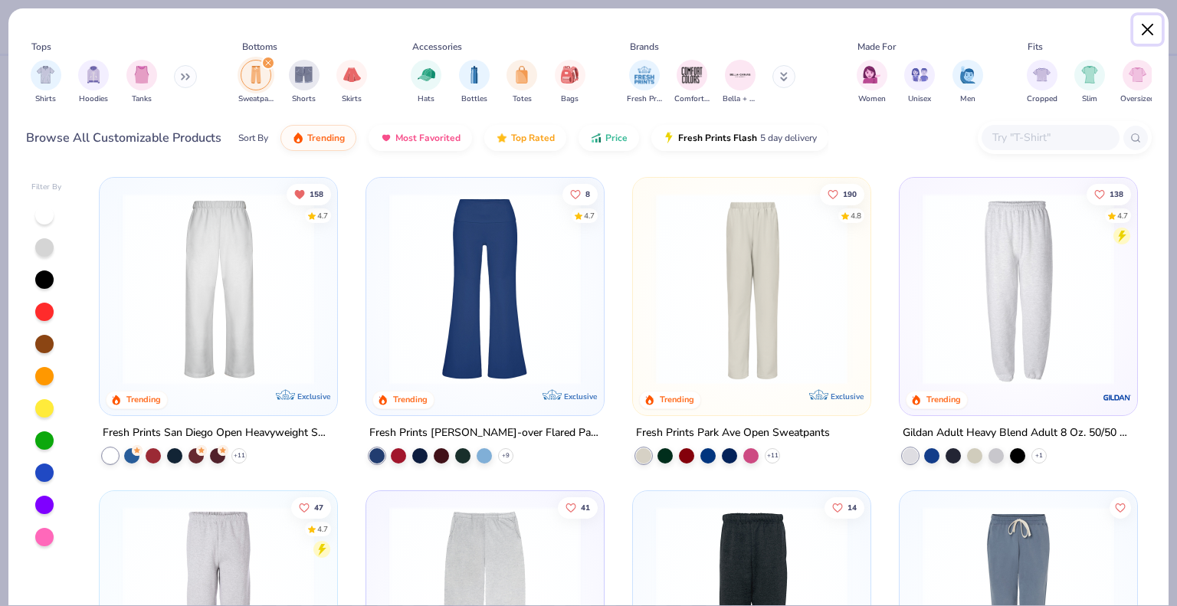
click at [1145, 26] on button "Close" at bounding box center [1148, 29] width 29 height 29
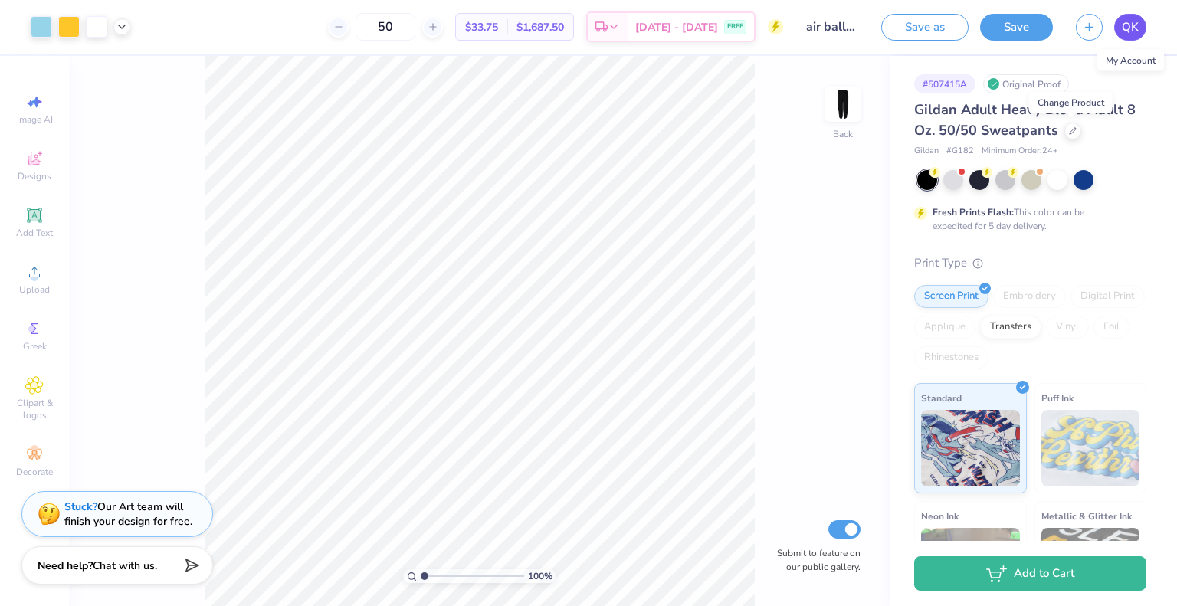
click at [1119, 35] on link "QK" at bounding box center [1131, 27] width 32 height 27
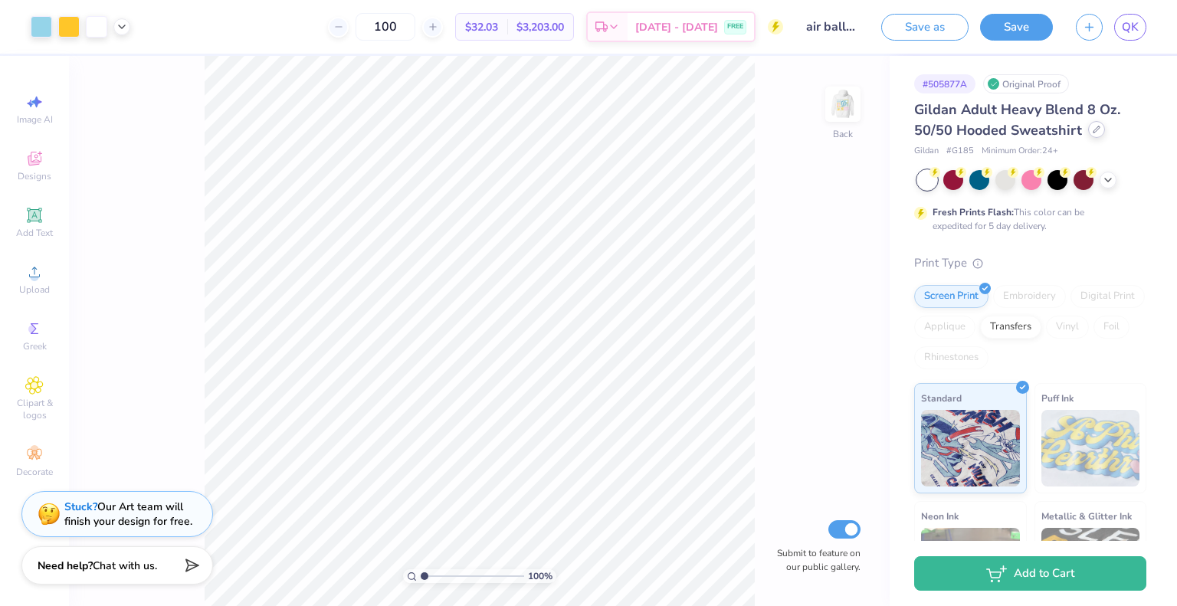
click at [1093, 129] on icon at bounding box center [1097, 130] width 8 height 8
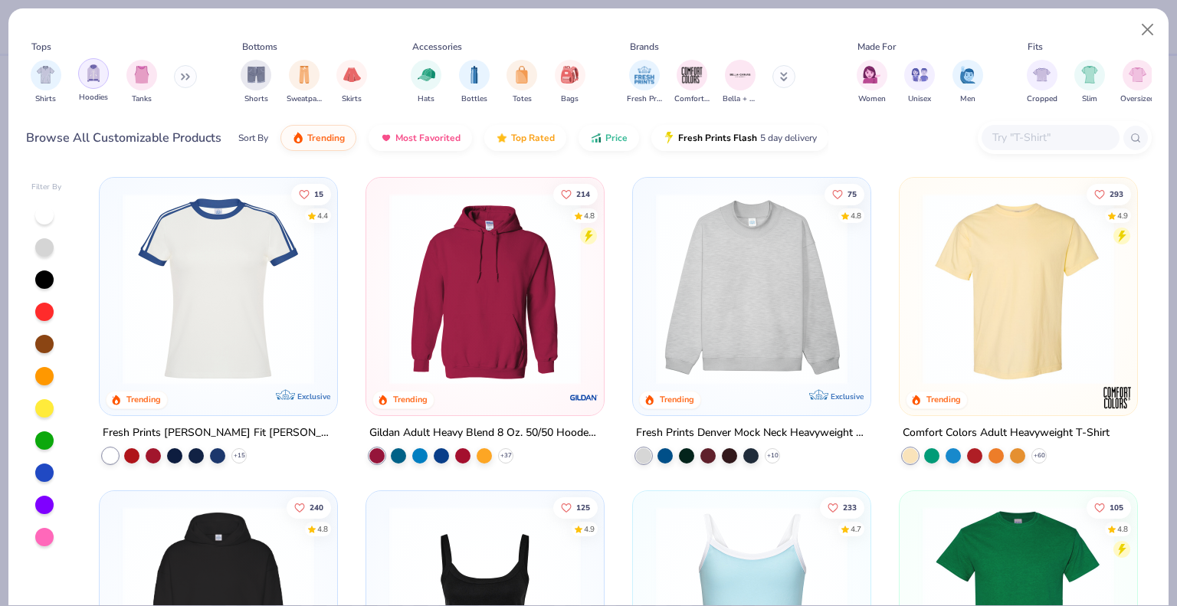
click at [94, 80] on img "filter for Hoodies" at bounding box center [93, 73] width 17 height 18
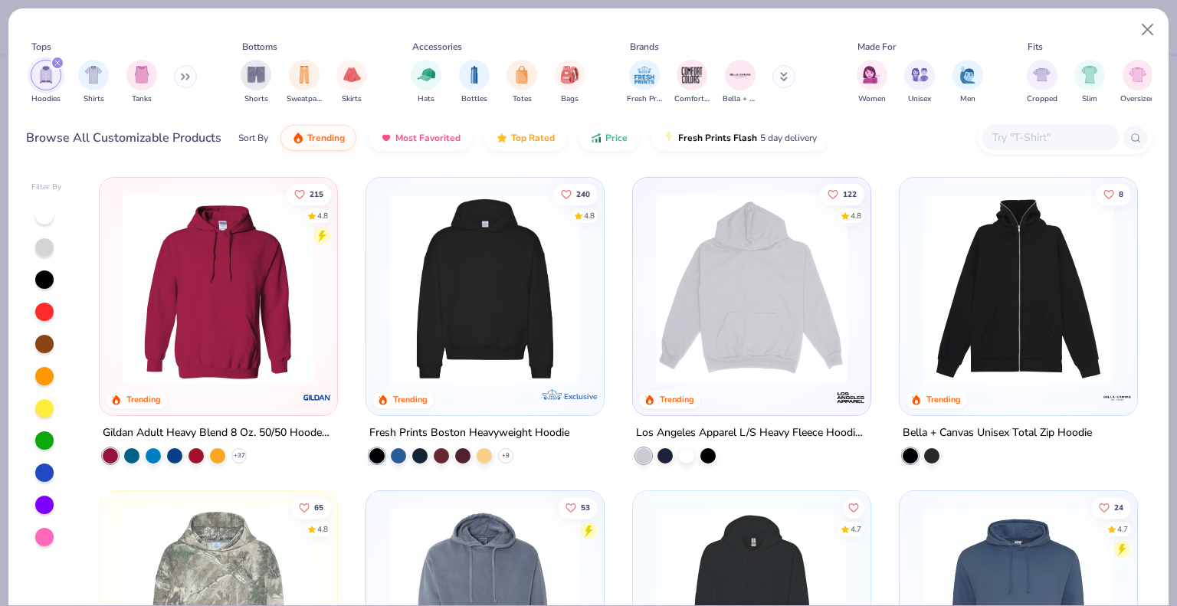
drag, startPoint x: 386, startPoint y: 247, endPoint x: 469, endPoint y: 327, distance: 115.5
click at [469, 327] on img at bounding box center [485, 289] width 207 height 192
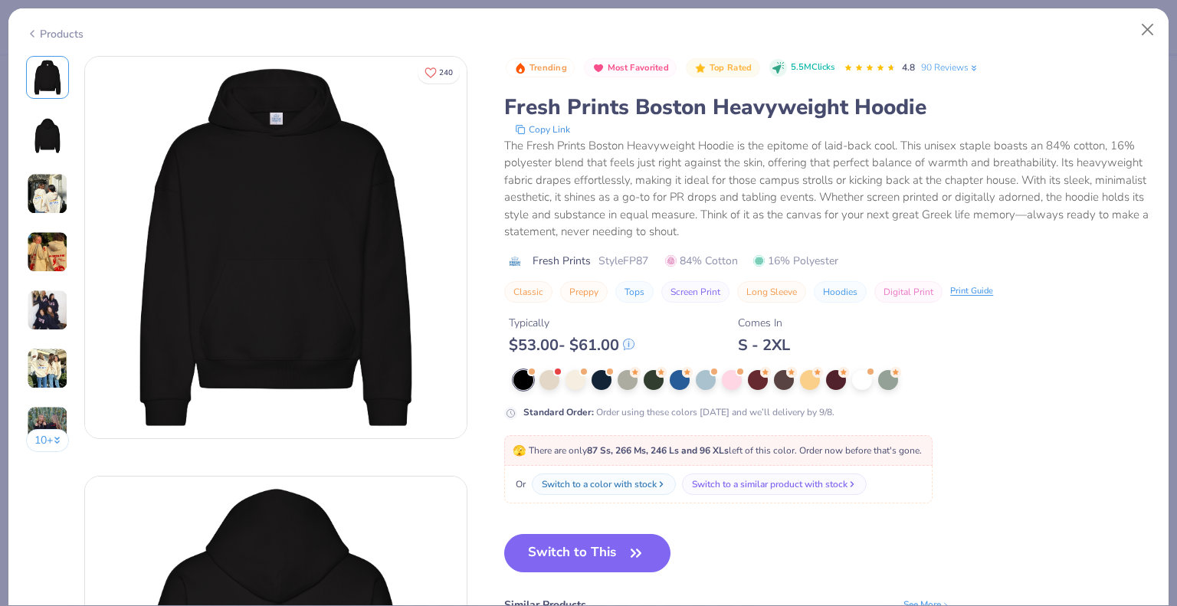
click at [695, 532] on div "Trending Most Favorited Top Rated 5.5M Clicks 4.8 90 Reviews Fresh Prints Bosto…" at bounding box center [827, 398] width 647 height 685
click at [64, 41] on div "Products" at bounding box center [588, 28] width 1161 height 40
click at [48, 27] on div "Products" at bounding box center [54, 34] width 57 height 16
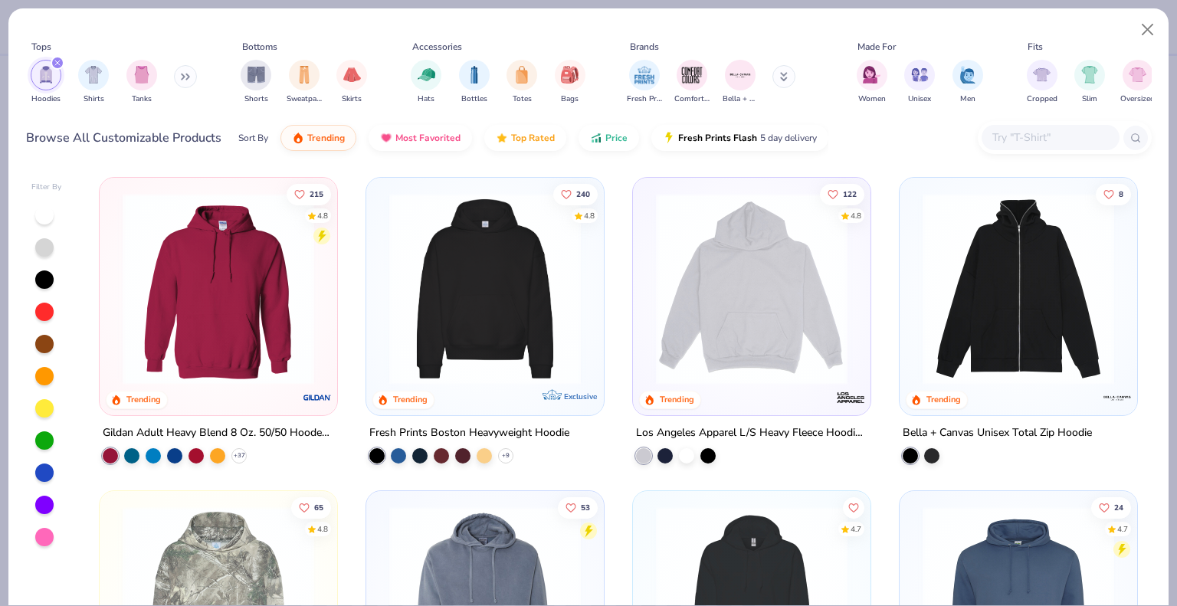
click at [232, 232] on img at bounding box center [218, 289] width 207 height 192
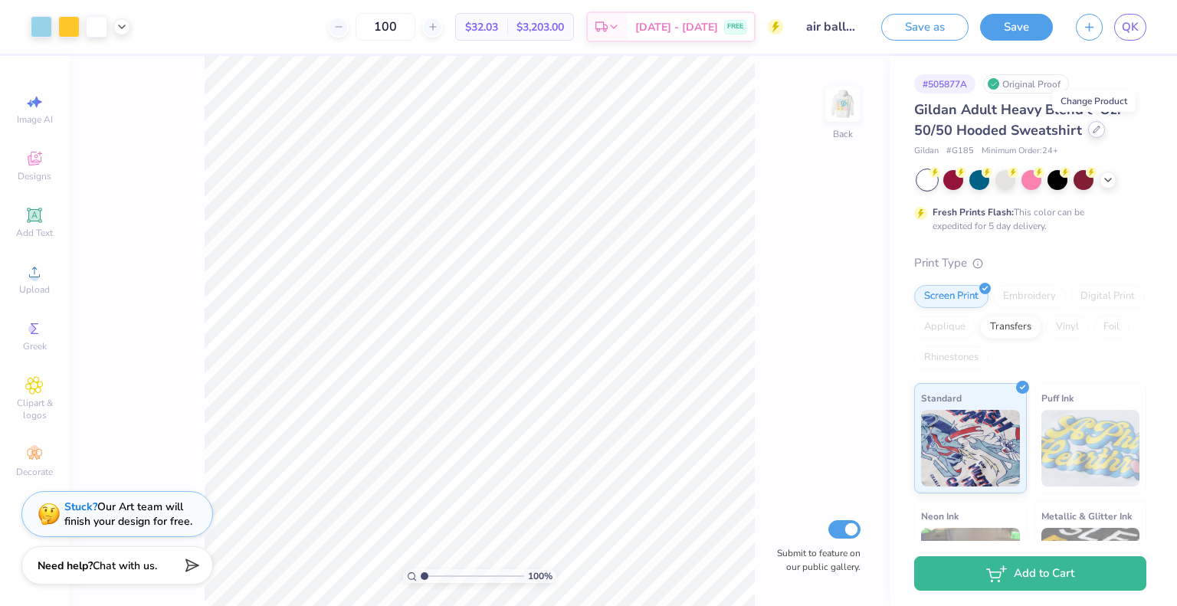
click at [1089, 131] on div at bounding box center [1097, 129] width 17 height 17
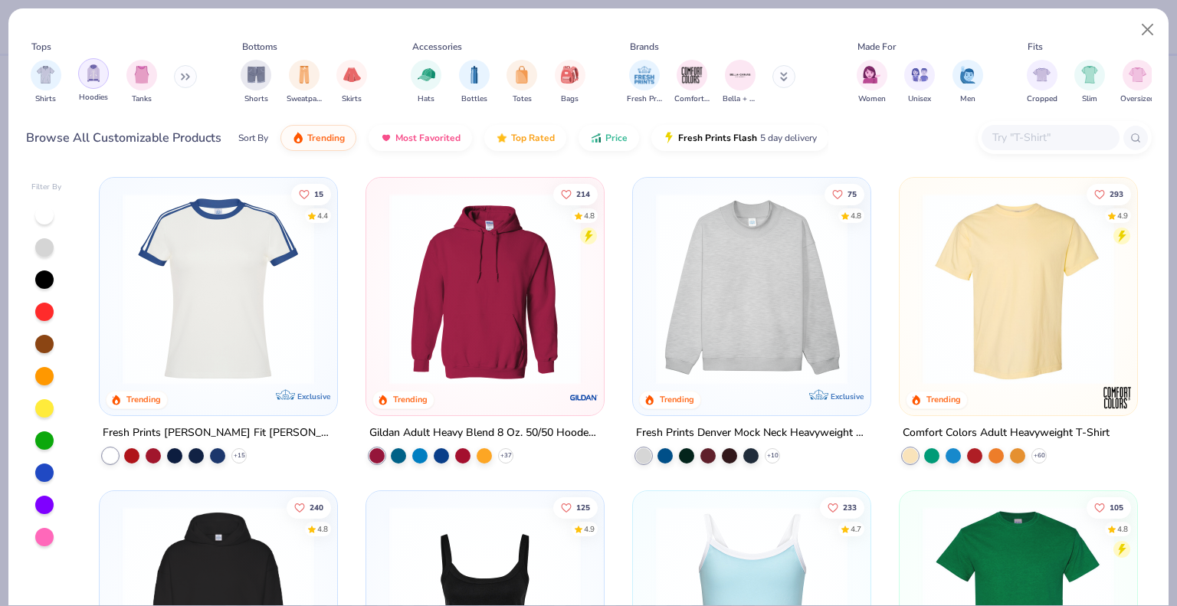
click at [92, 77] on img "filter for Hoodies" at bounding box center [93, 73] width 17 height 18
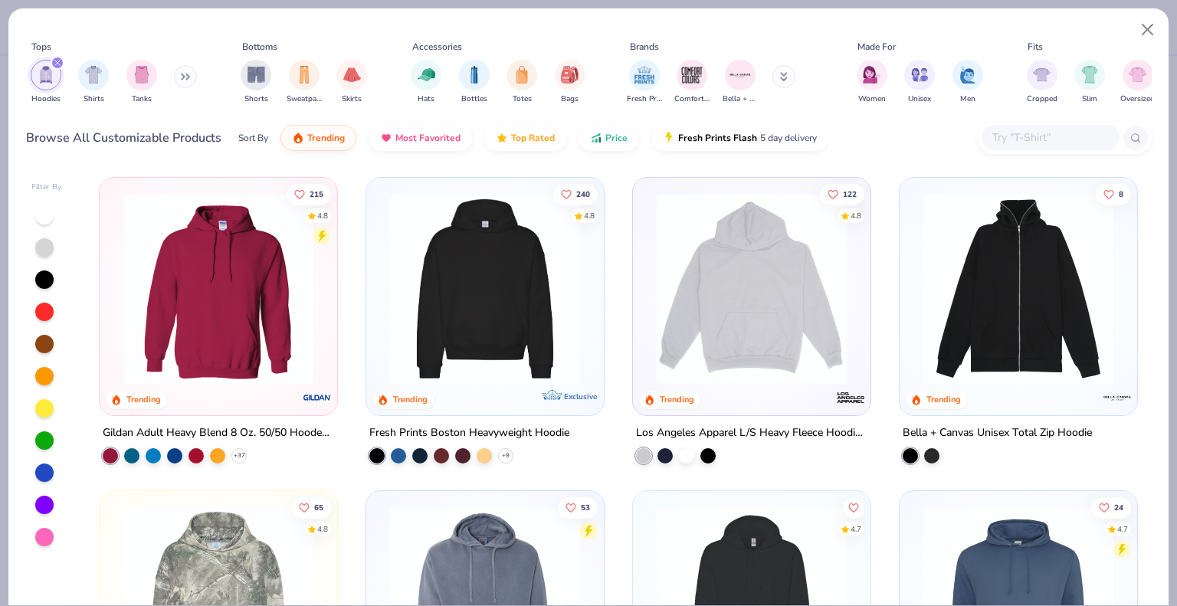
click at [485, 301] on img at bounding box center [485, 289] width 207 height 192
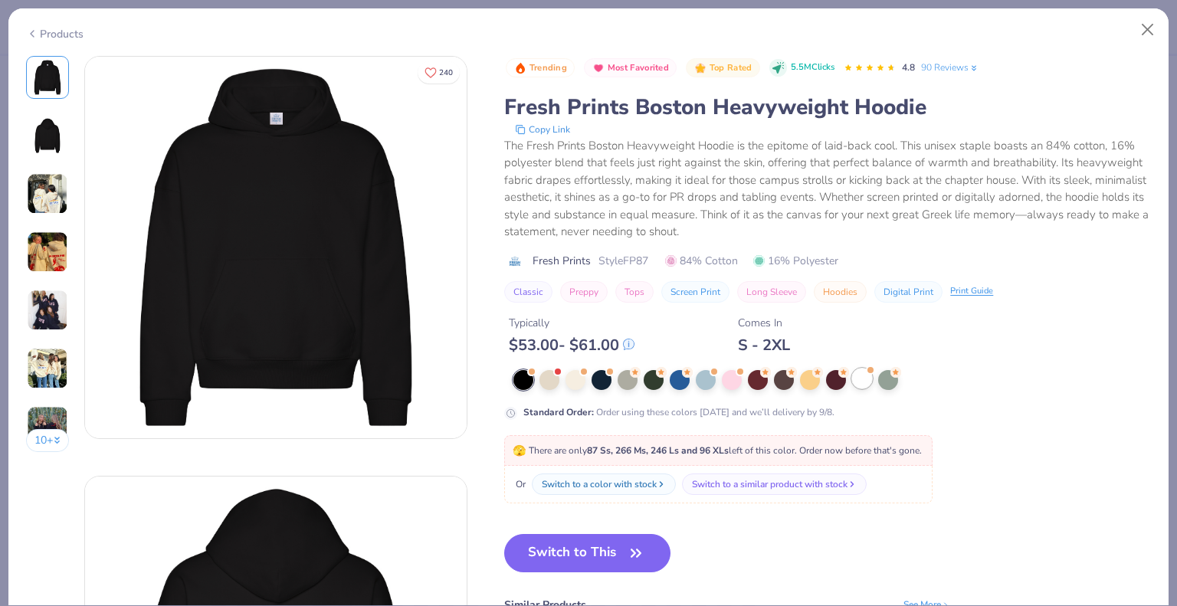
click at [864, 380] on div at bounding box center [862, 379] width 20 height 20
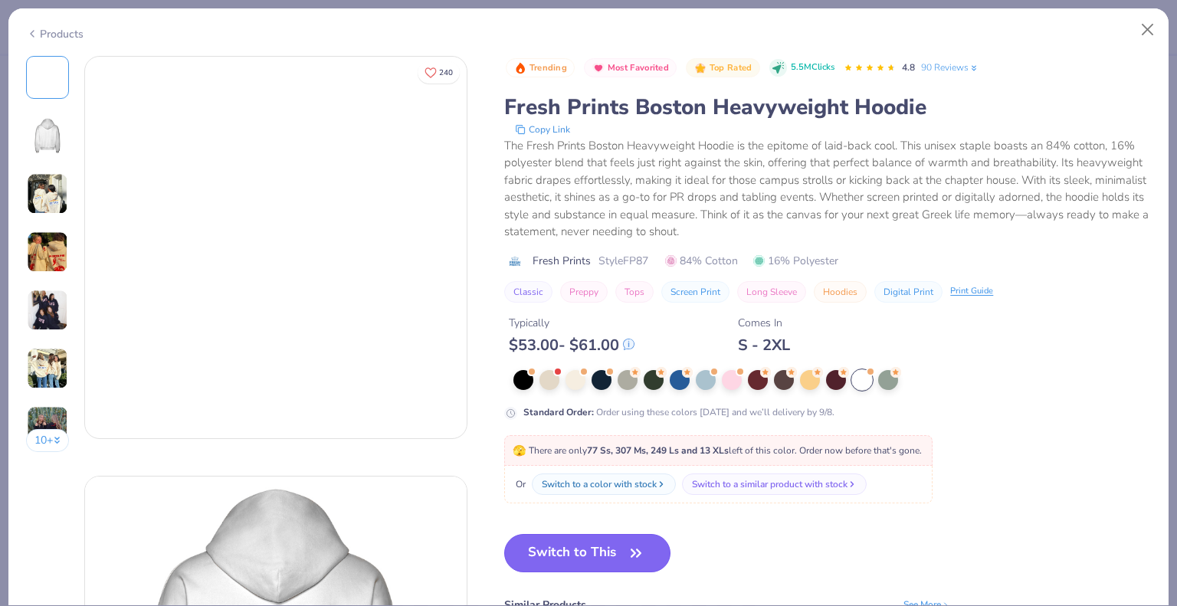
click at [584, 562] on button "Switch to This" at bounding box center [587, 553] width 166 height 38
click at [613, 548] on button "Switch to This" at bounding box center [587, 553] width 166 height 38
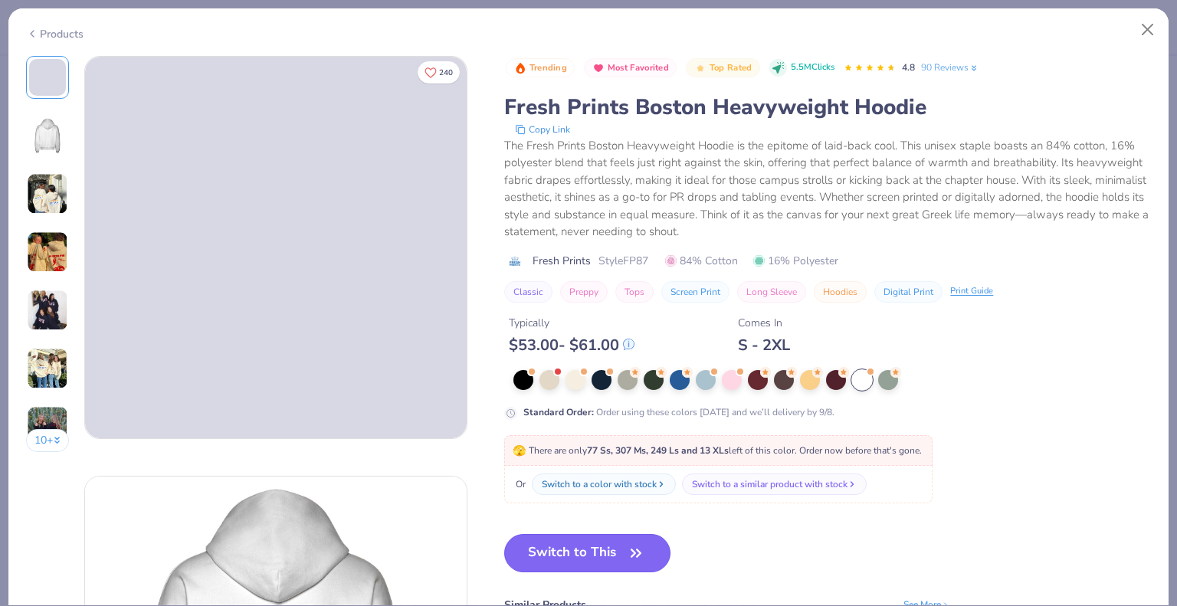
click at [607, 555] on button "Switch to This" at bounding box center [587, 553] width 166 height 38
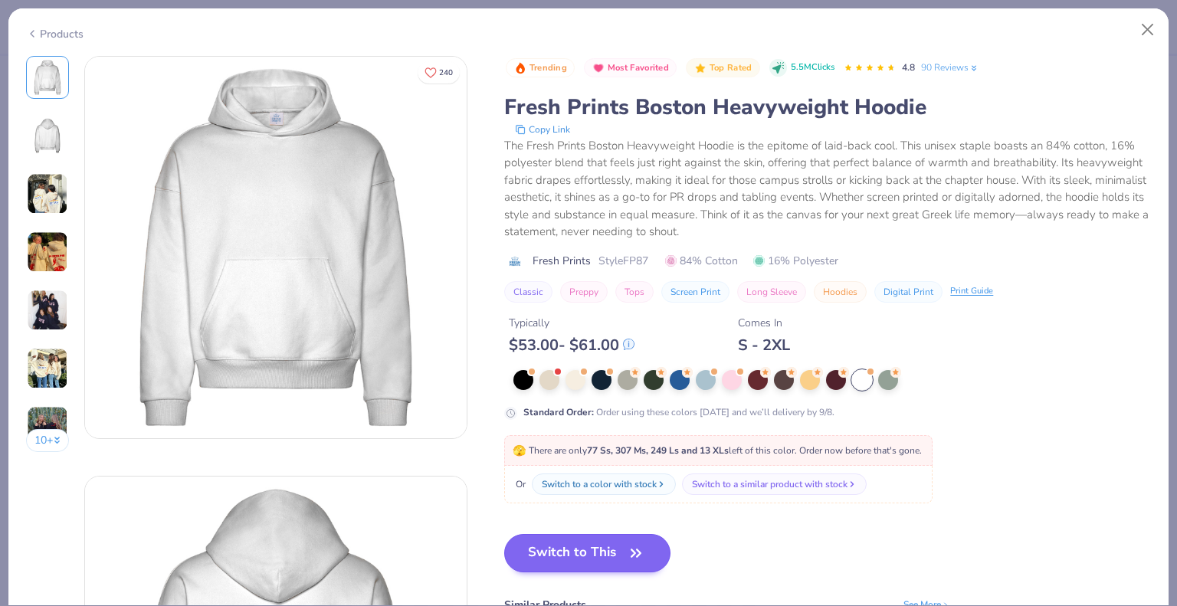
type textarea "x"
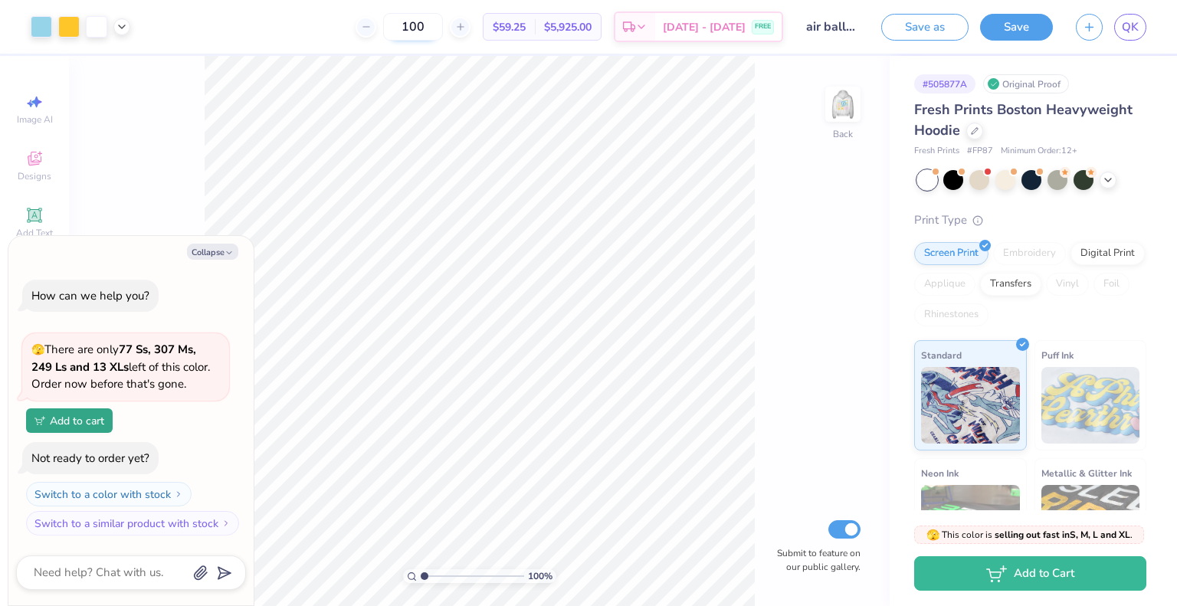
click at [442, 23] on input "100" at bounding box center [413, 27] width 60 height 28
type input "12"
click at [1123, 22] on span "QK" at bounding box center [1130, 27] width 17 height 18
type textarea "x"
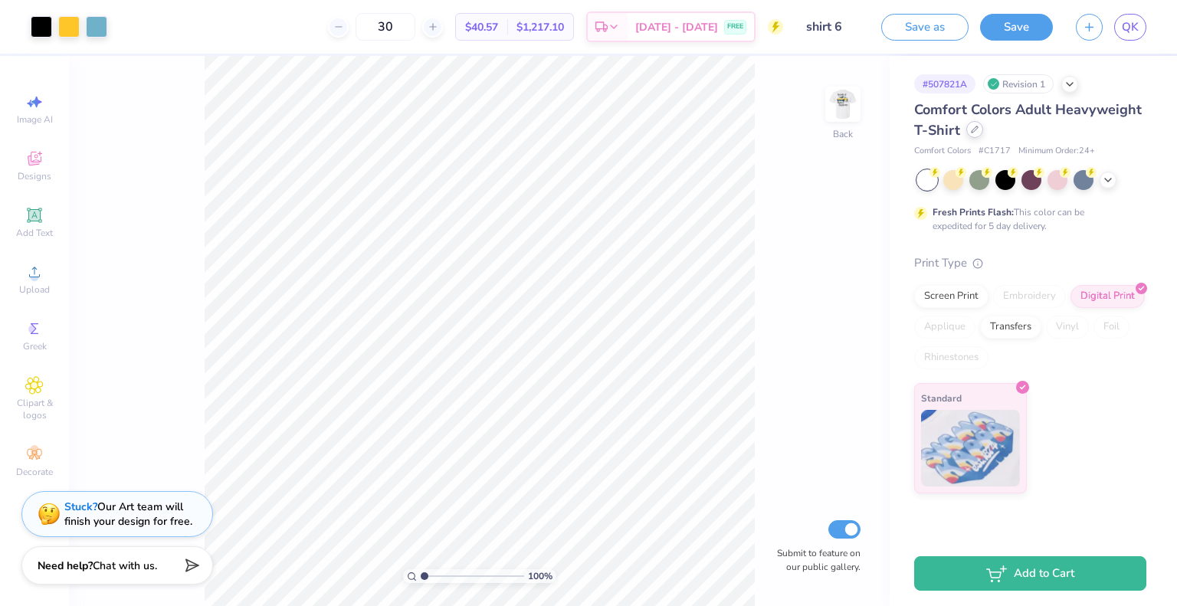
click at [971, 134] on div at bounding box center [975, 129] width 17 height 17
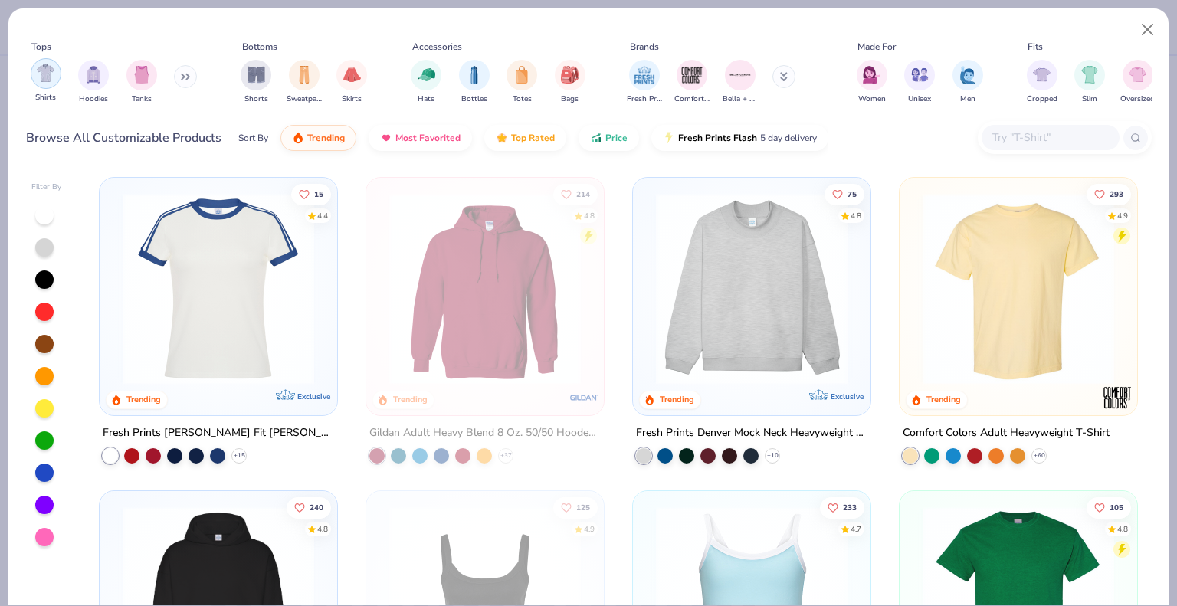
click at [49, 80] on img "filter for Shirts" at bounding box center [46, 73] width 18 height 18
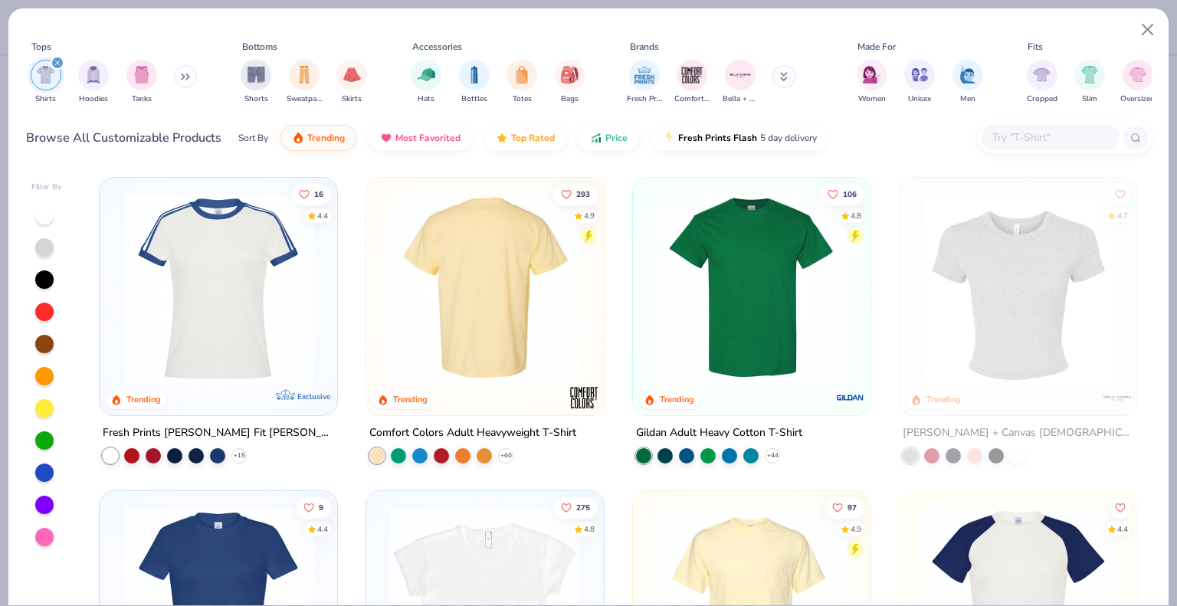
click at [382, 326] on img at bounding box center [278, 289] width 207 height 192
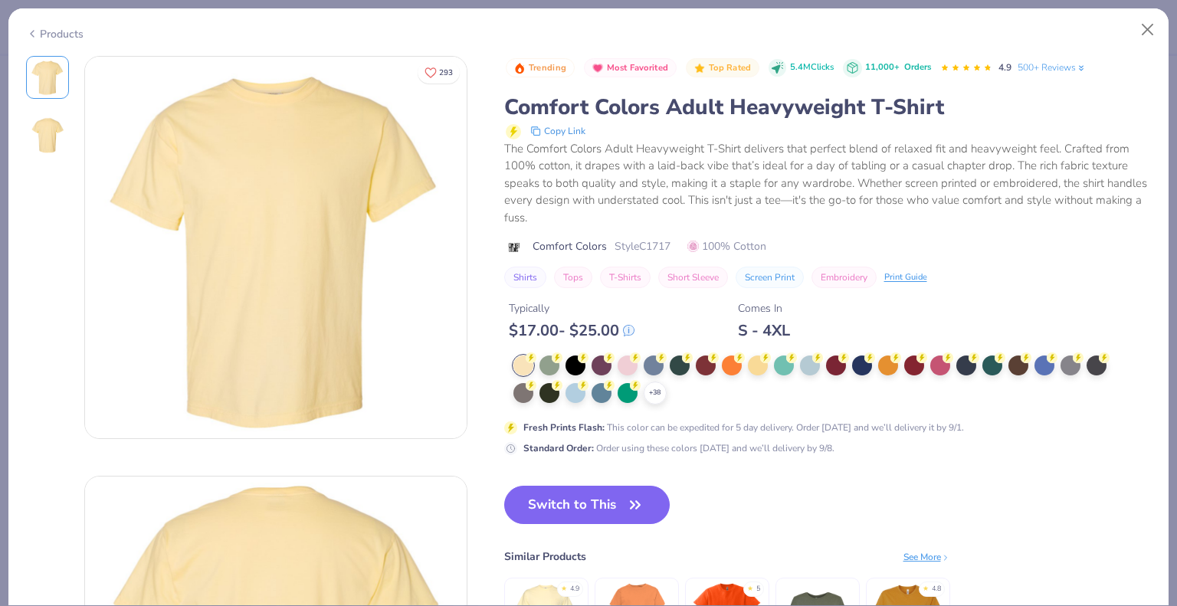
click at [798, 109] on div "Comfort Colors Adult Heavyweight T-Shirt" at bounding box center [828, 107] width 648 height 29
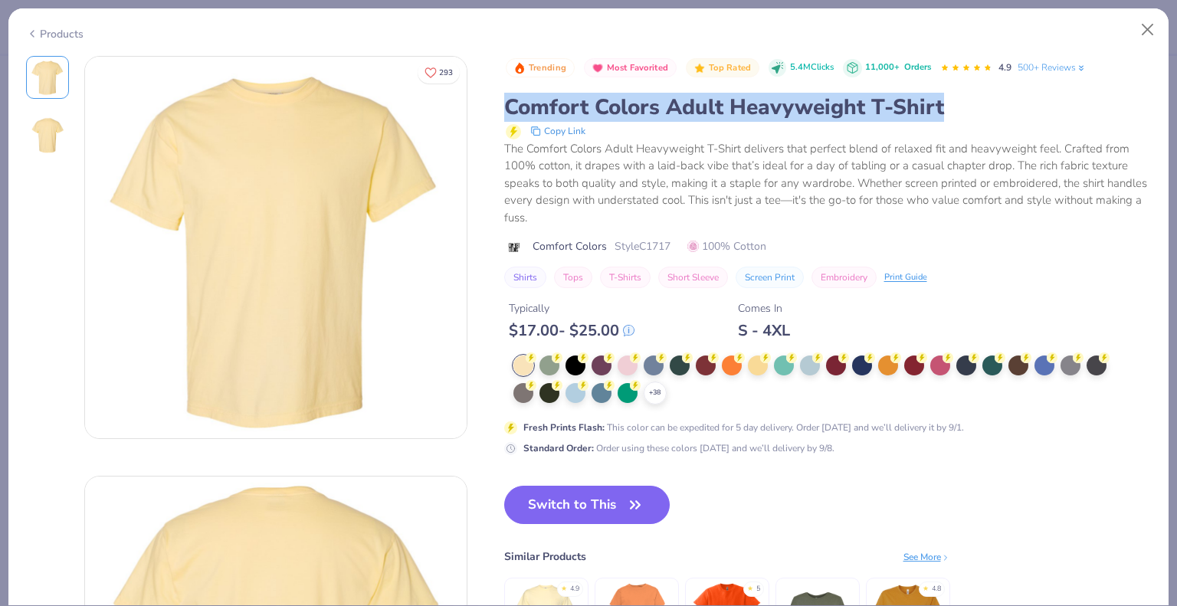
click at [798, 109] on div "Comfort Colors Adult Heavyweight T-Shirt" at bounding box center [828, 107] width 648 height 29
copy div "Comfort Colors Adult Heavyweight T-Shirt"
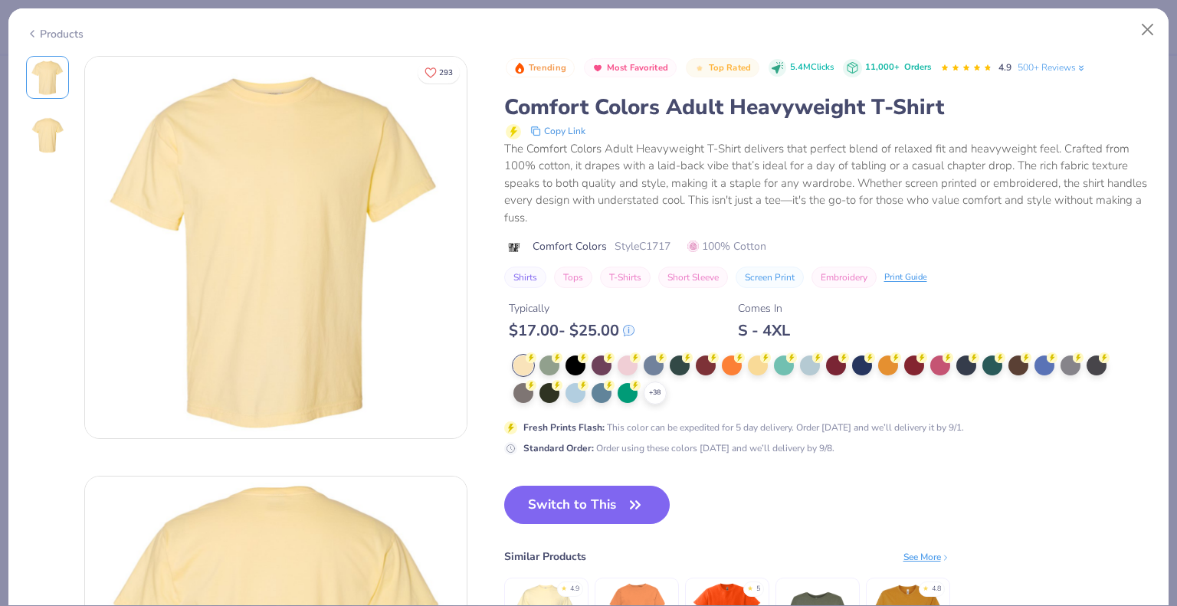
click at [836, 495] on div "Switch to This Similar Products See More ★ 4.9 ★ 5 ★ 4.8" at bounding box center [727, 589] width 446 height 207
click at [1154, 26] on button "Close" at bounding box center [1148, 29] width 29 height 29
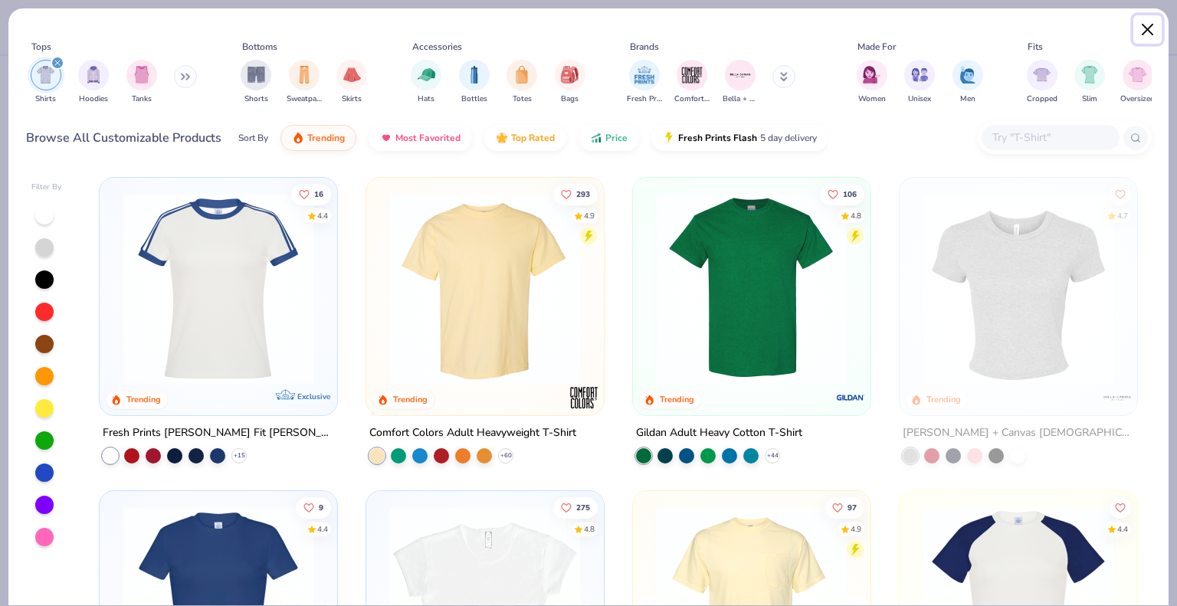
click at [1142, 28] on button "Close" at bounding box center [1148, 29] width 29 height 29
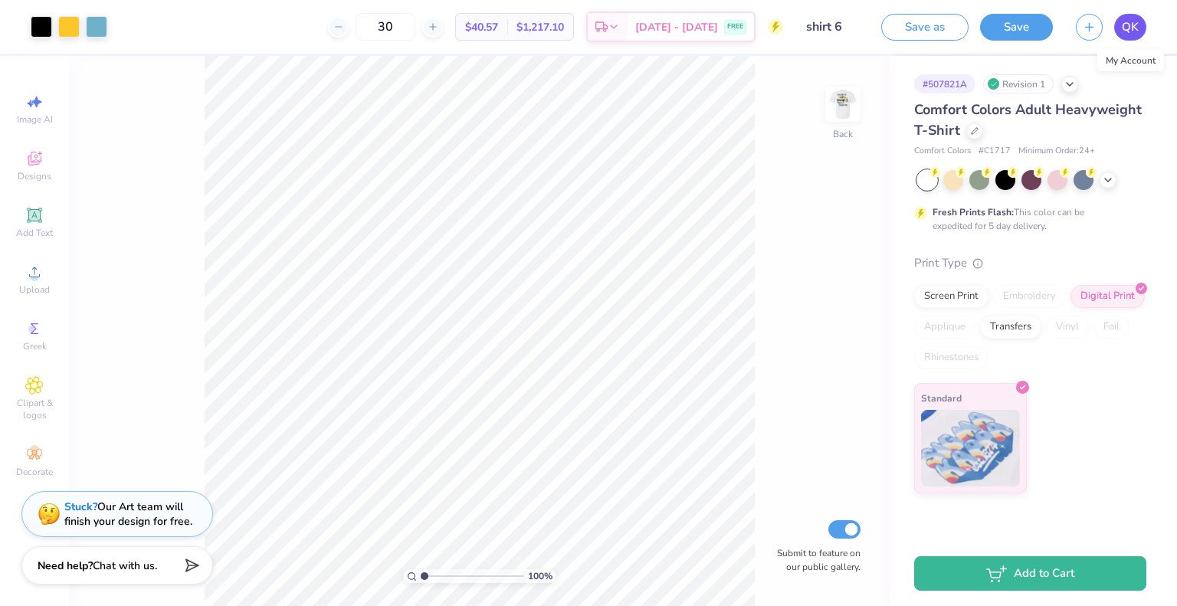
click at [1135, 28] on span "QK" at bounding box center [1130, 27] width 17 height 18
click at [836, 104] on img at bounding box center [843, 104] width 61 height 61
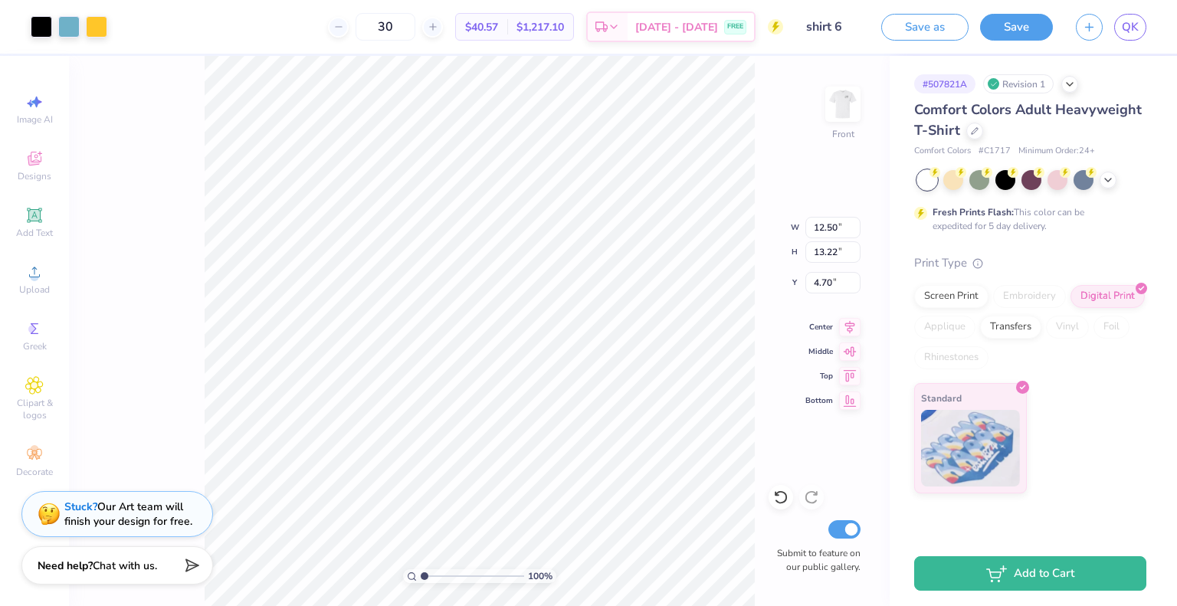
type input "4.70"
